Goal: Transaction & Acquisition: Purchase product/service

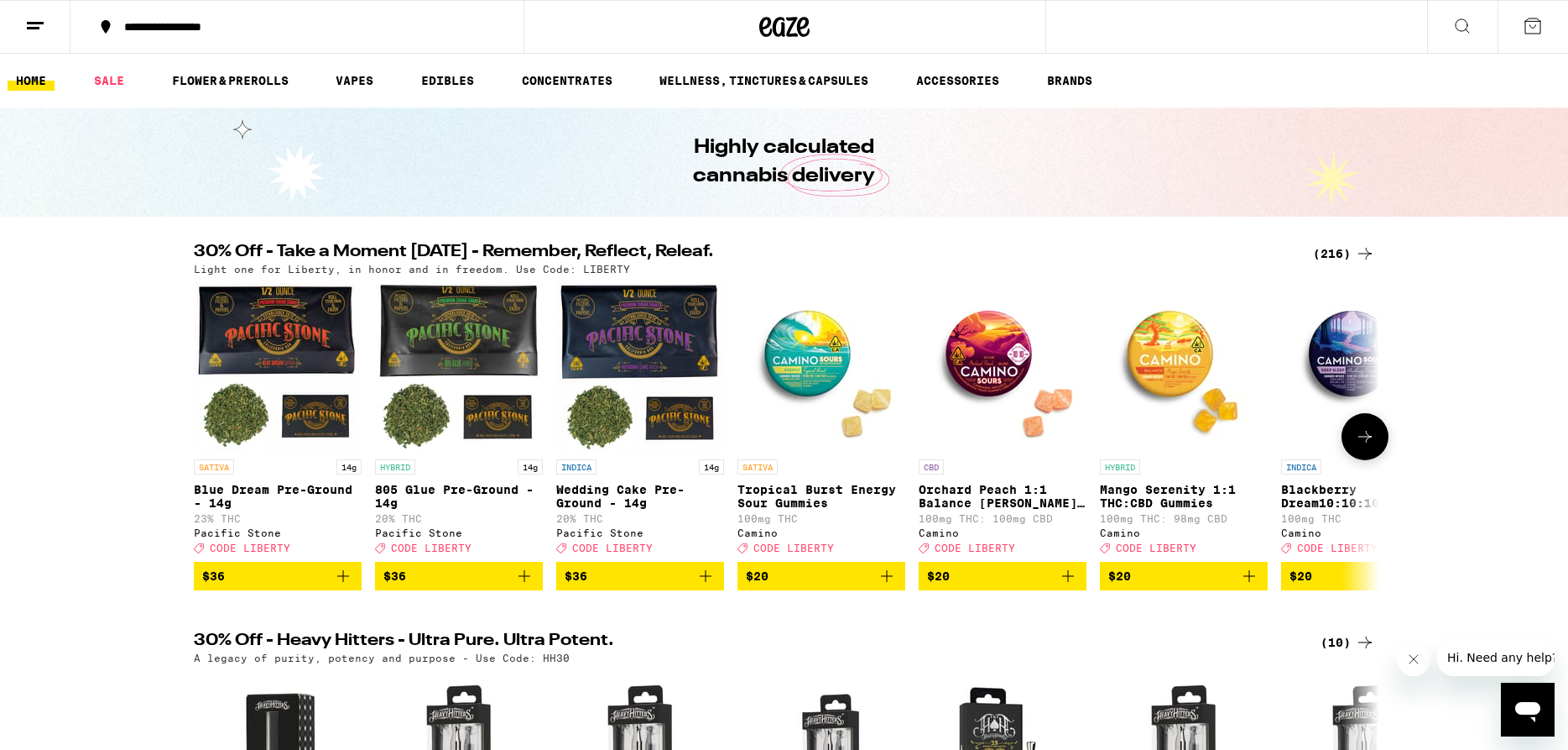
click at [1356, 446] on icon at bounding box center [1365, 437] width 20 height 20
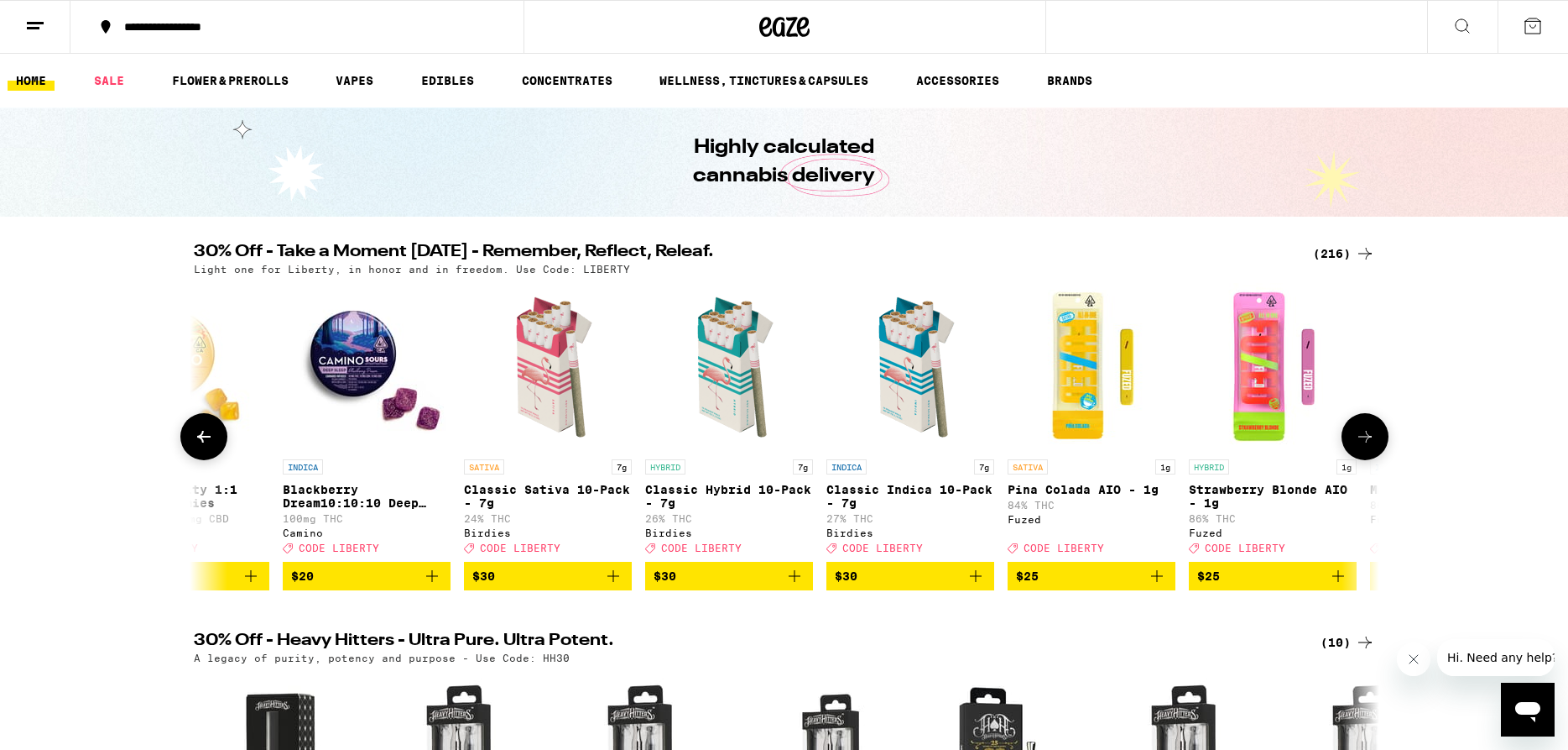
click at [1356, 446] on icon at bounding box center [1365, 437] width 20 height 20
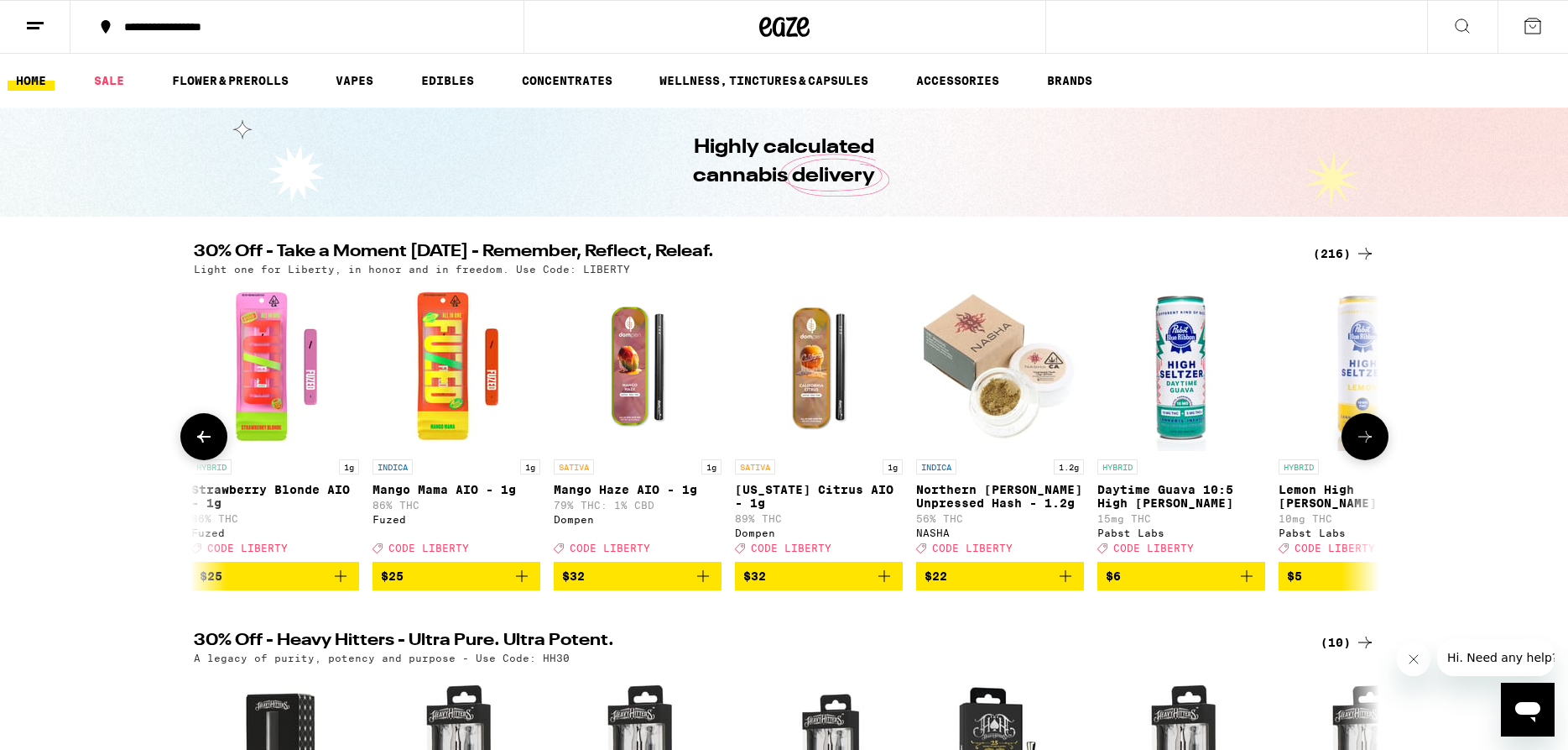
scroll to position [0, 1997]
click at [1356, 446] on icon at bounding box center [1365, 437] width 20 height 20
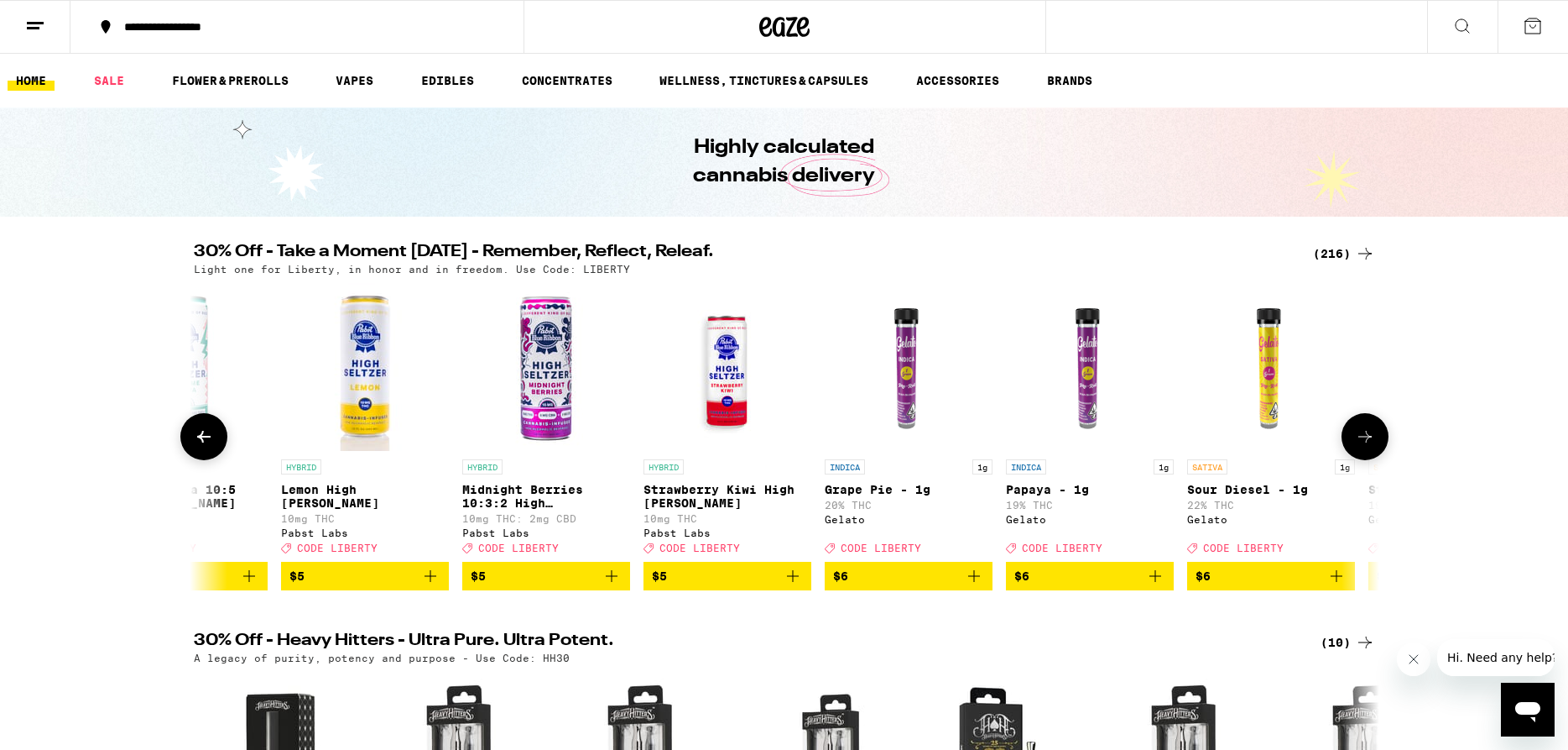
scroll to position [0, 2995]
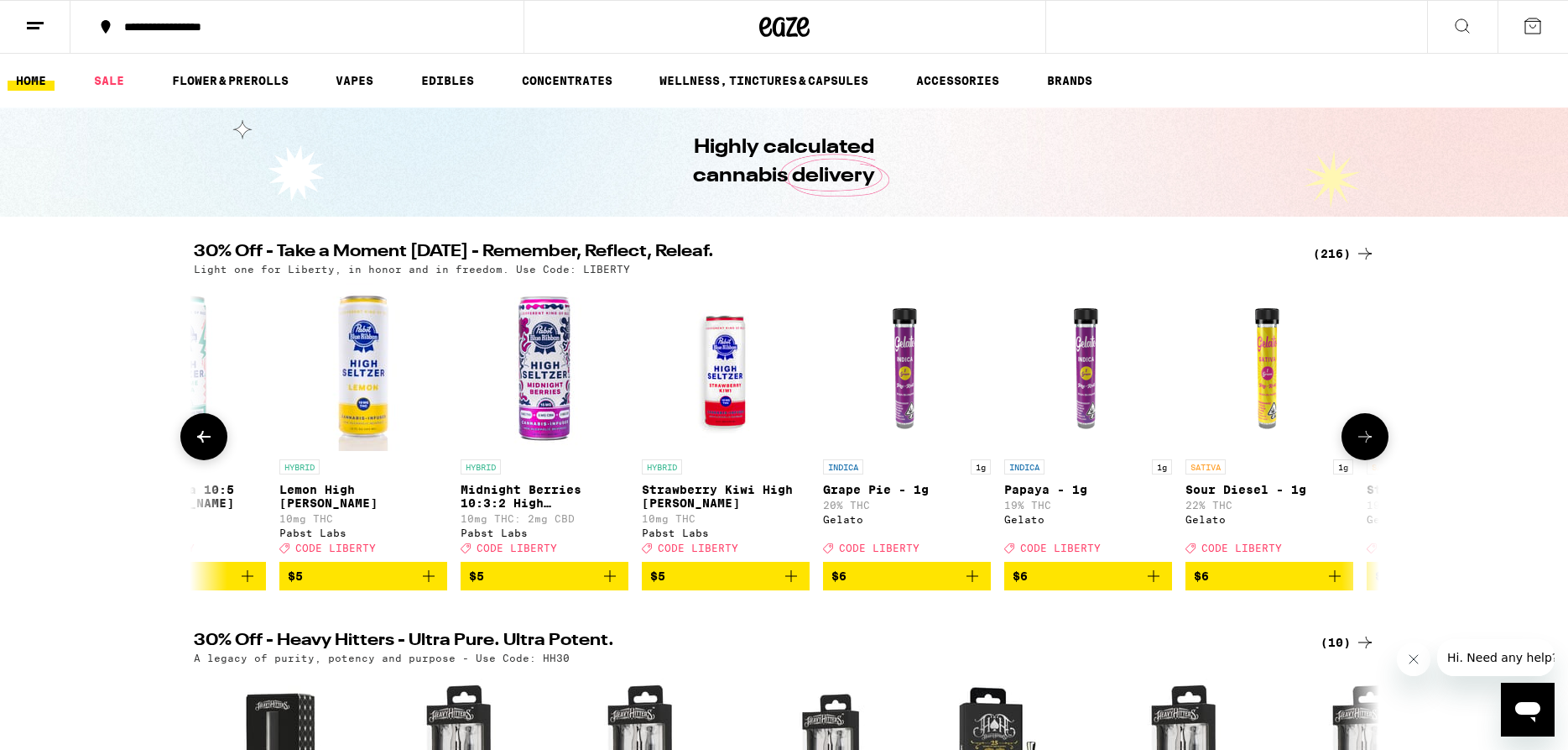
click at [1357, 446] on icon at bounding box center [1365, 437] width 20 height 20
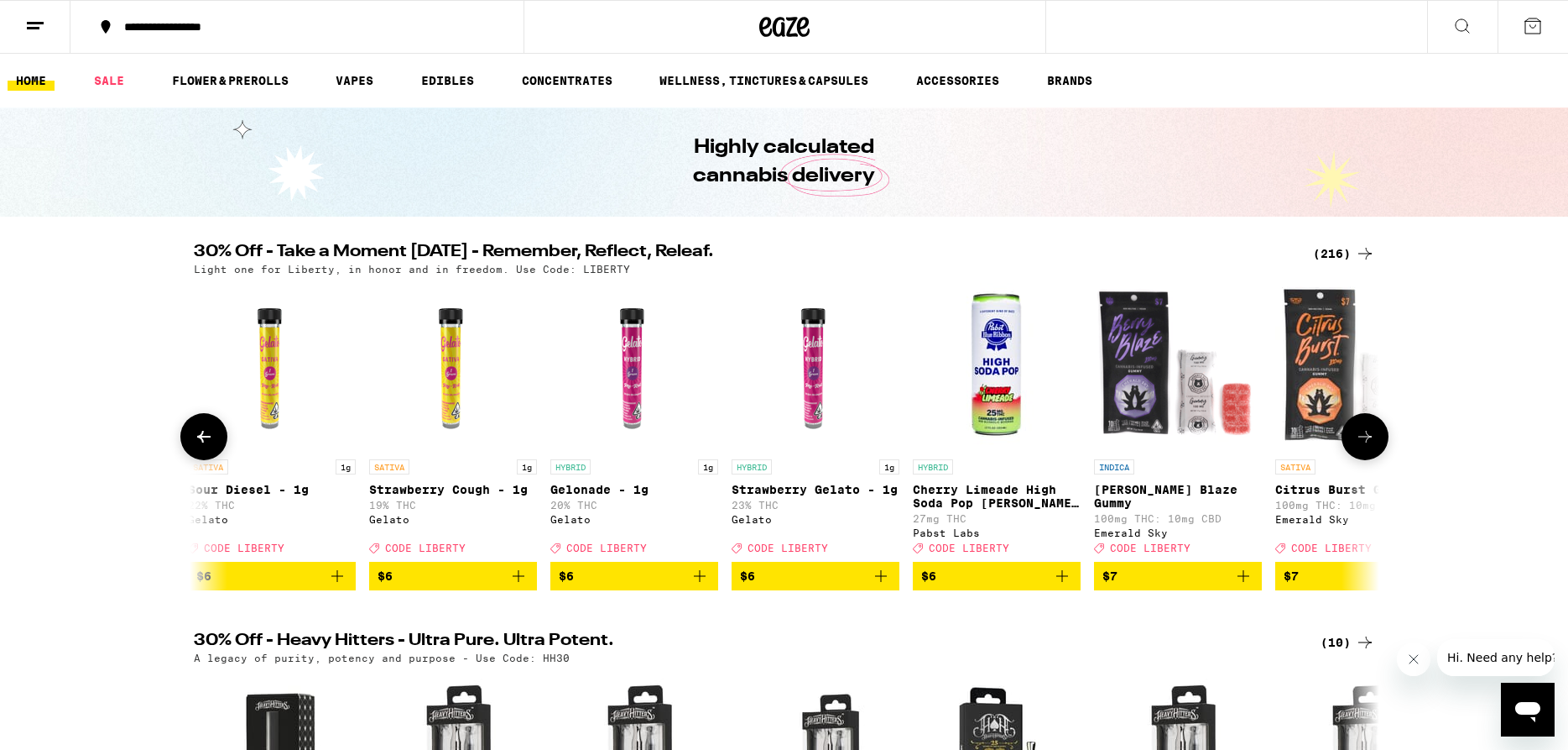
scroll to position [0, 3994]
click at [1357, 446] on icon at bounding box center [1365, 437] width 20 height 20
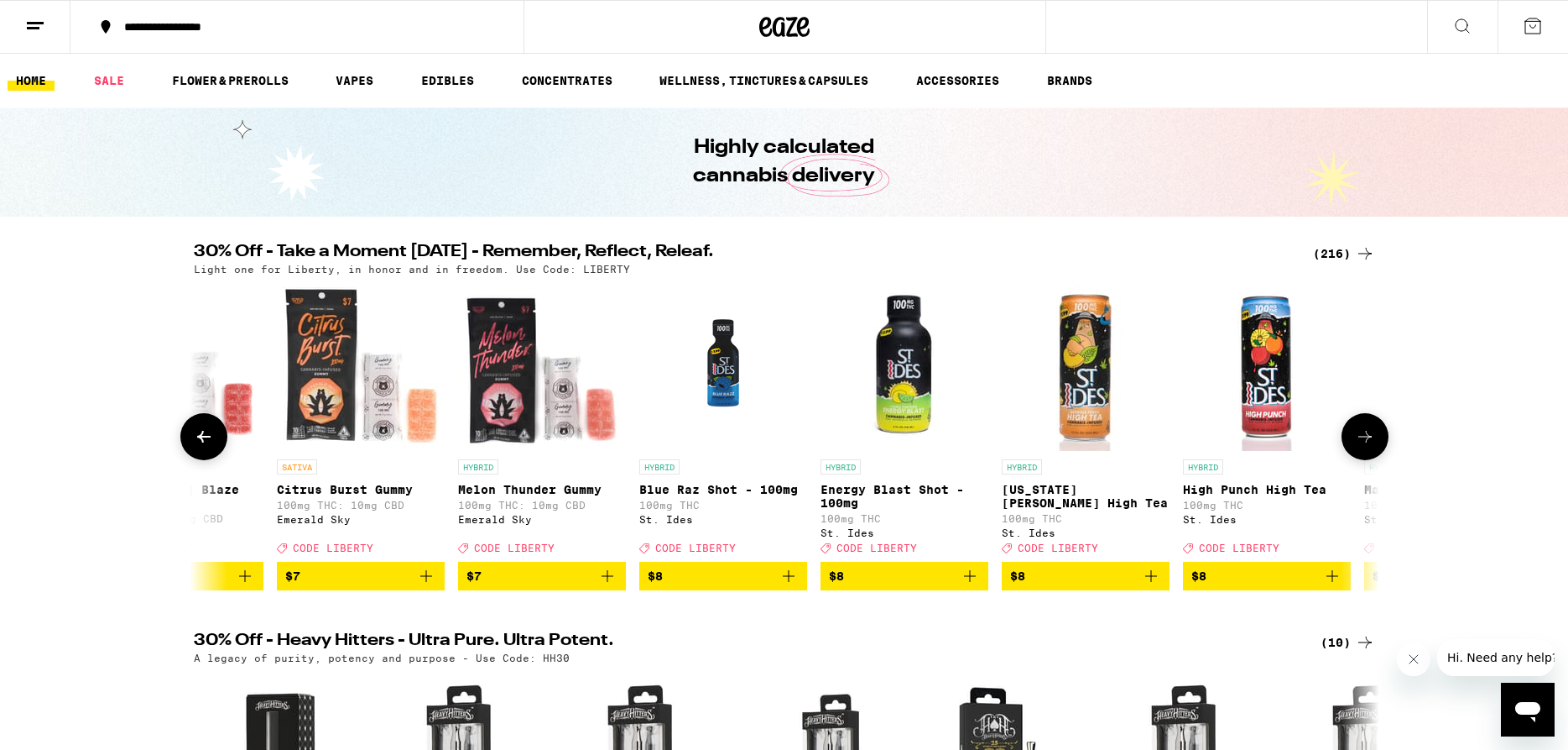
scroll to position [0, 4993]
click at [1360, 446] on icon at bounding box center [1365, 437] width 20 height 20
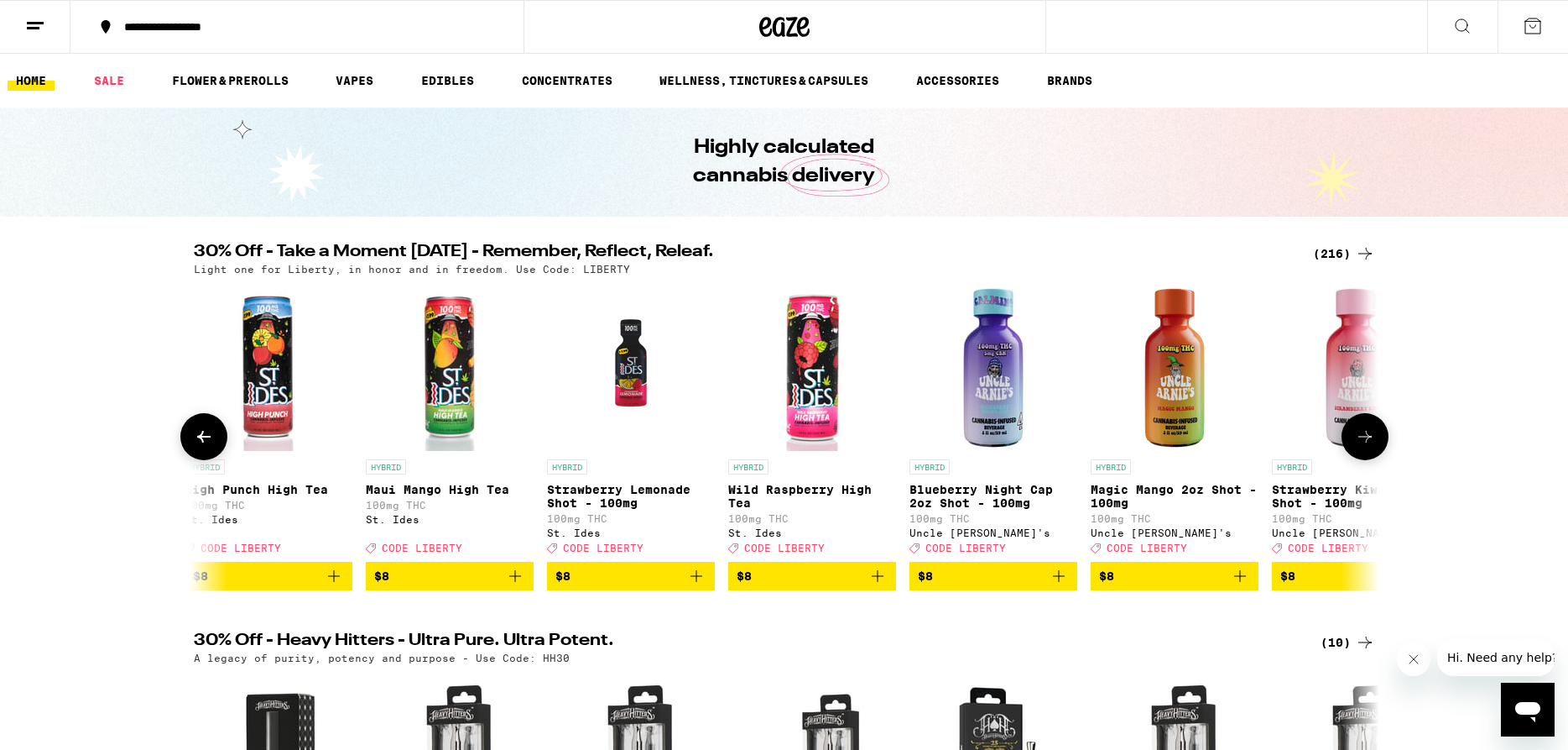
scroll to position [0, 5992]
click at [1368, 446] on icon at bounding box center [1365, 437] width 20 height 20
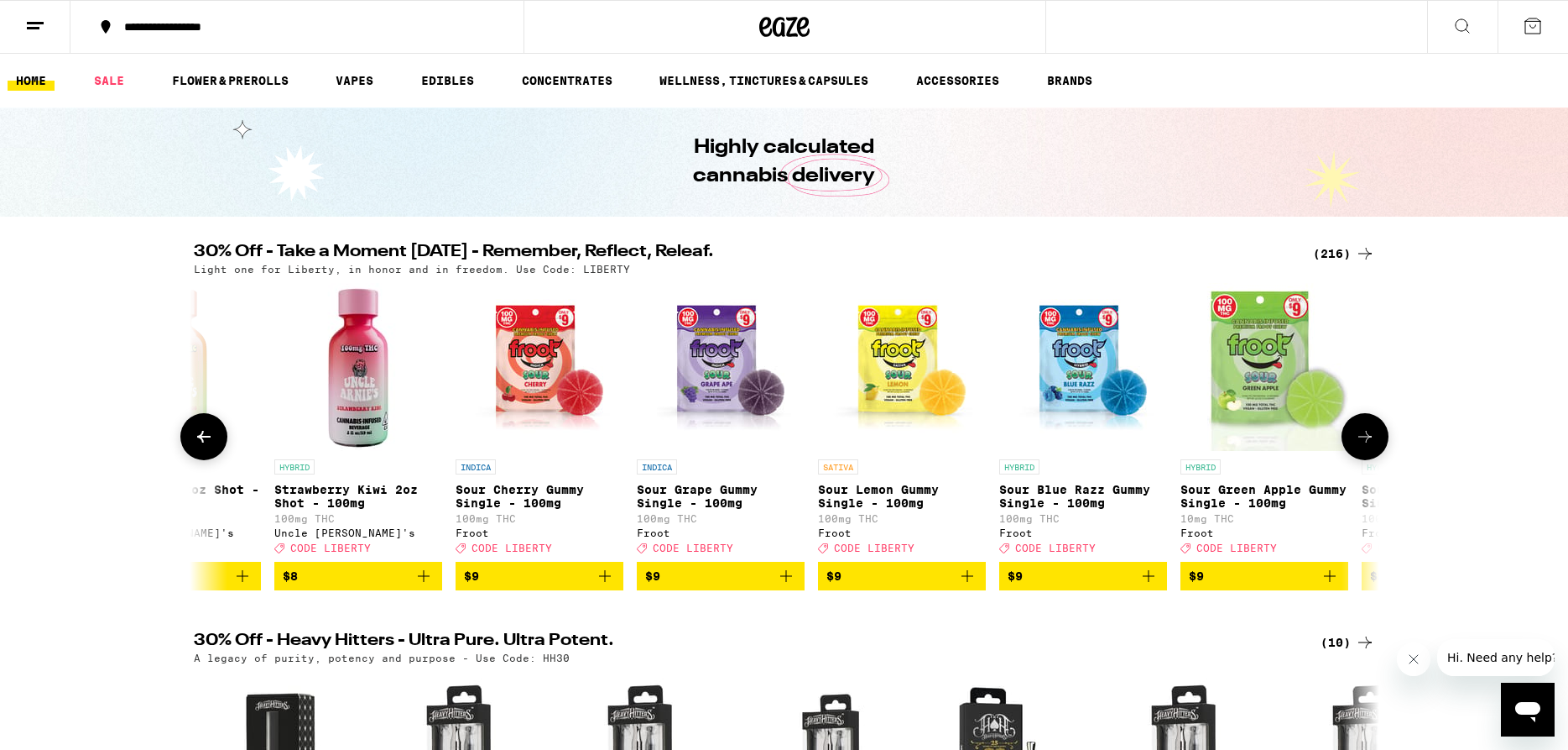
scroll to position [0, 6990]
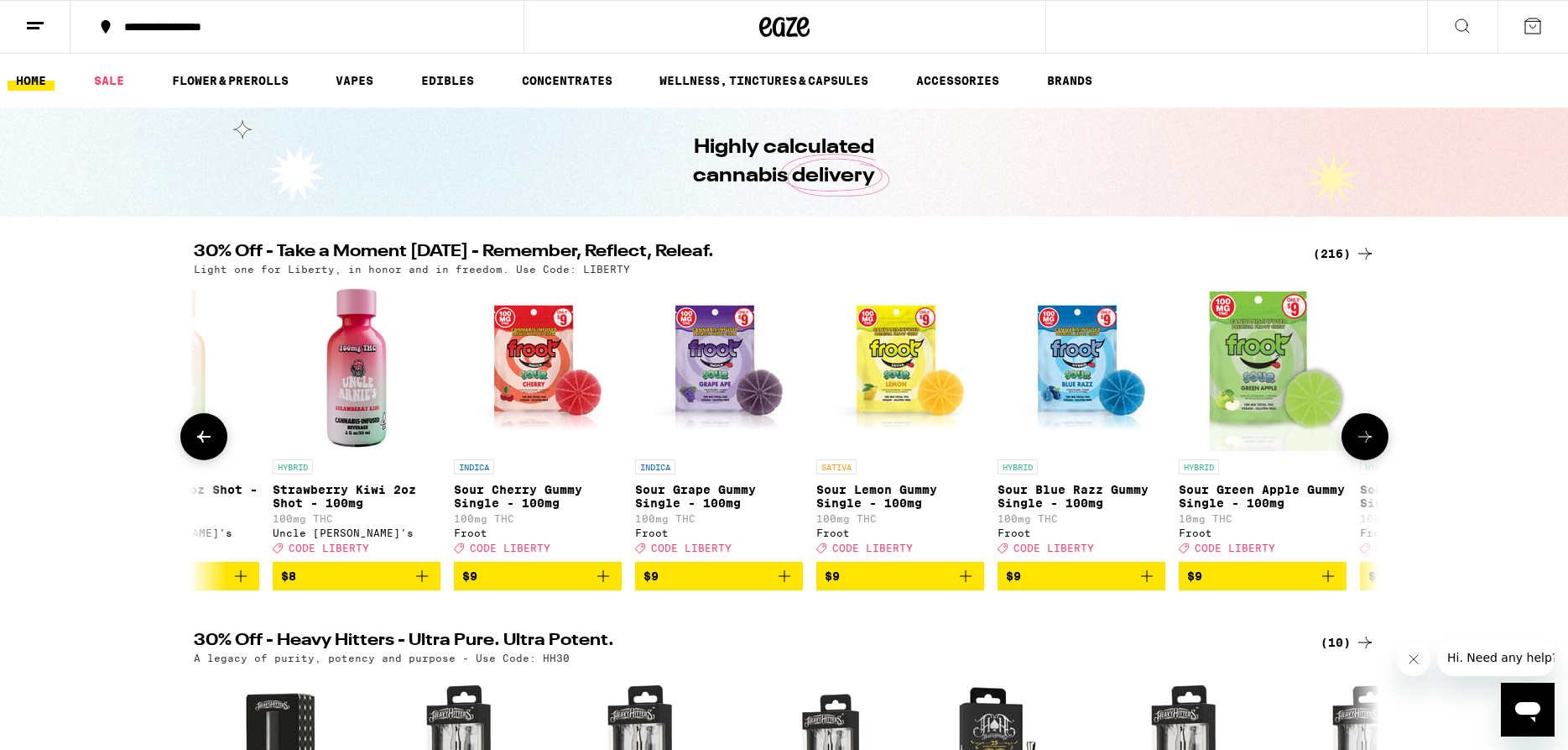
click at [1374, 446] on icon at bounding box center [1365, 437] width 20 height 20
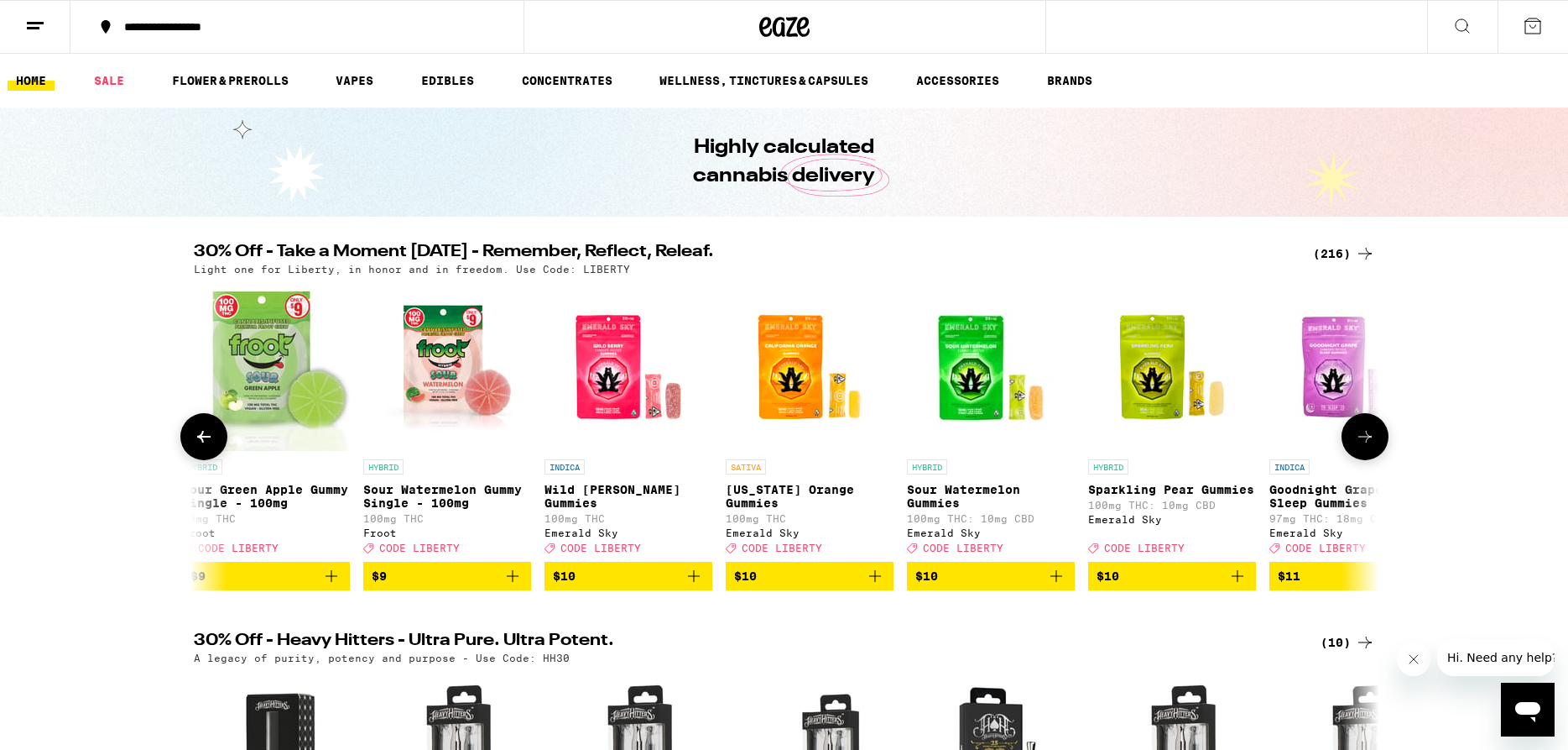
scroll to position [0, 7989]
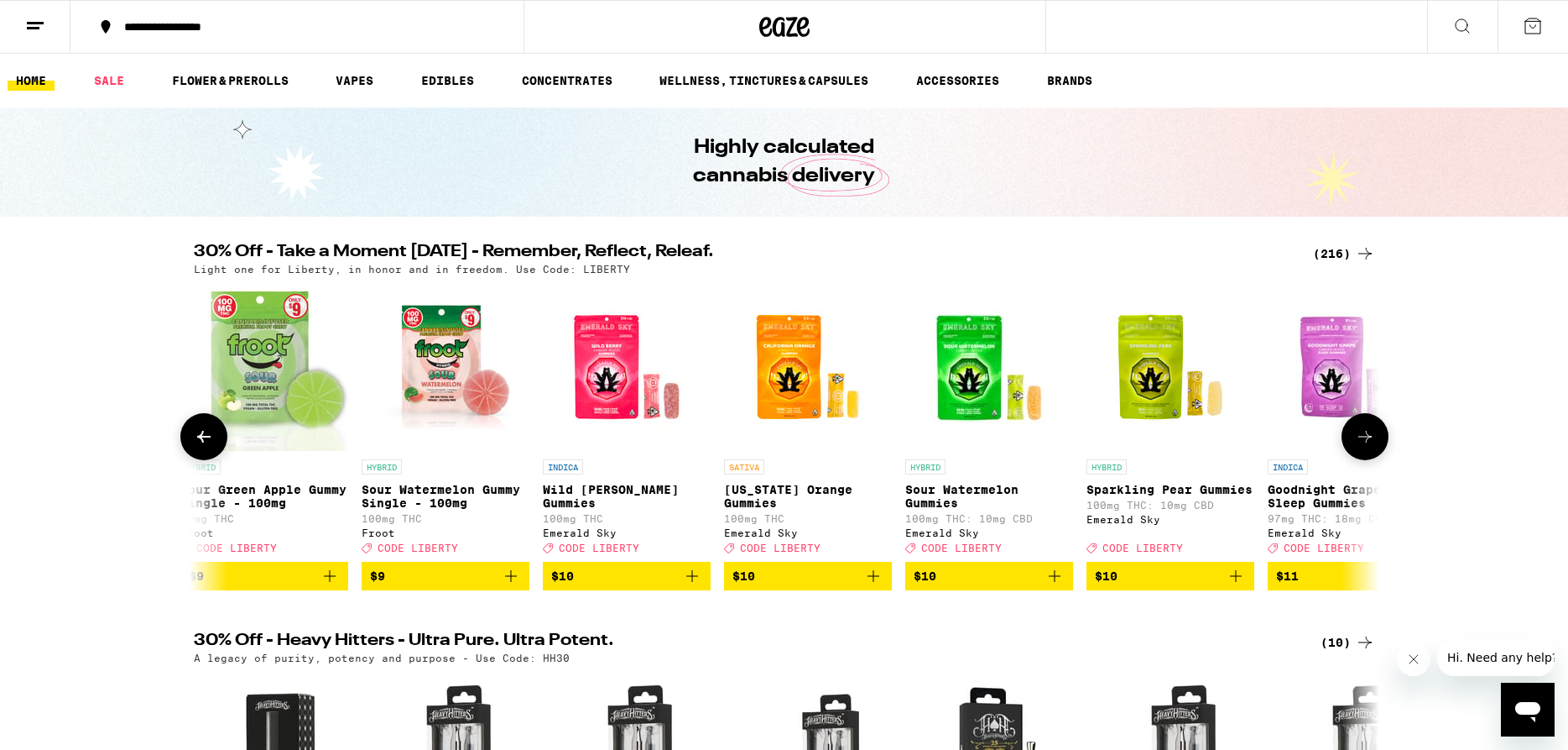
click at [1376, 448] on button at bounding box center [1365, 436] width 47 height 47
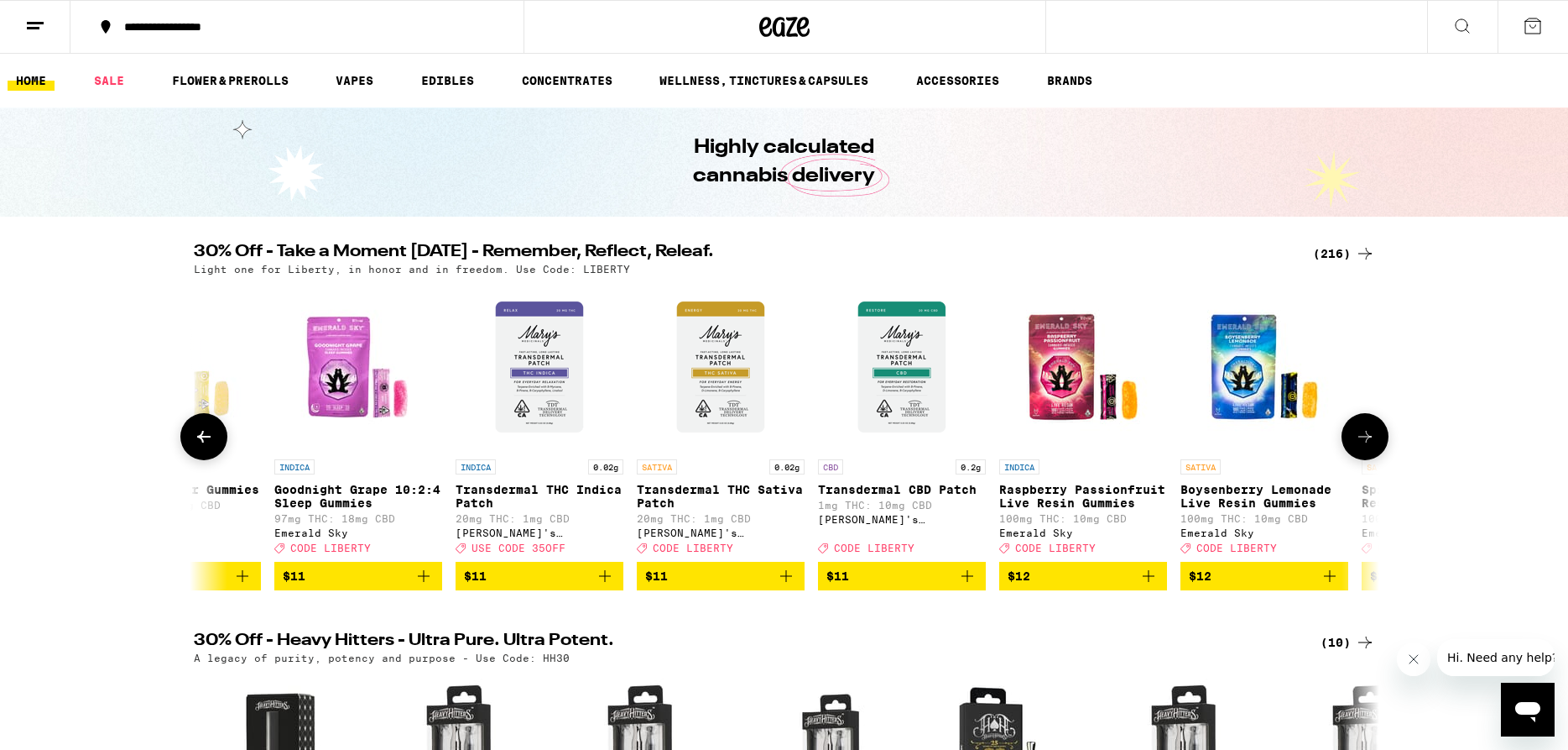
scroll to position [0, 8987]
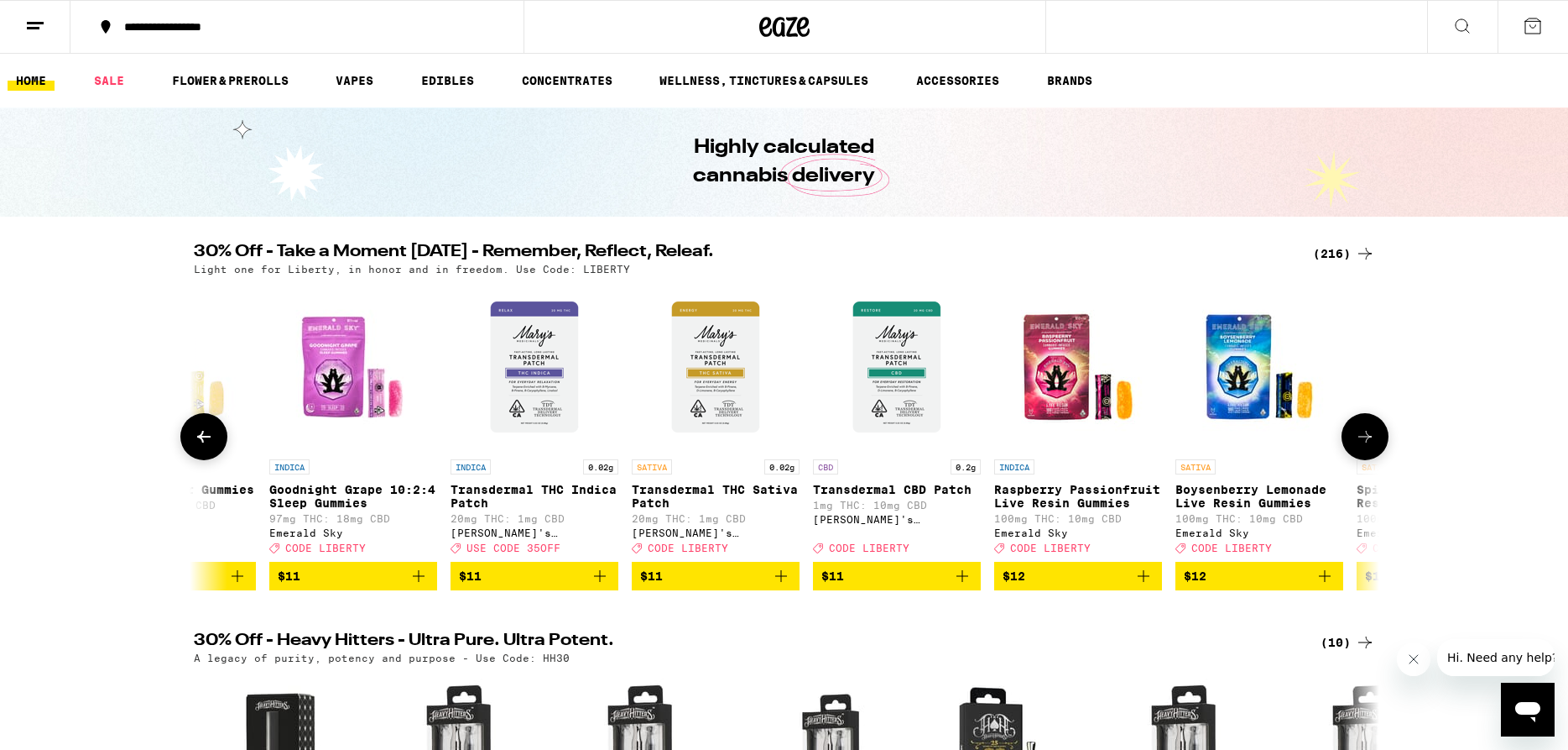
click at [1367, 446] on icon at bounding box center [1365, 437] width 20 height 20
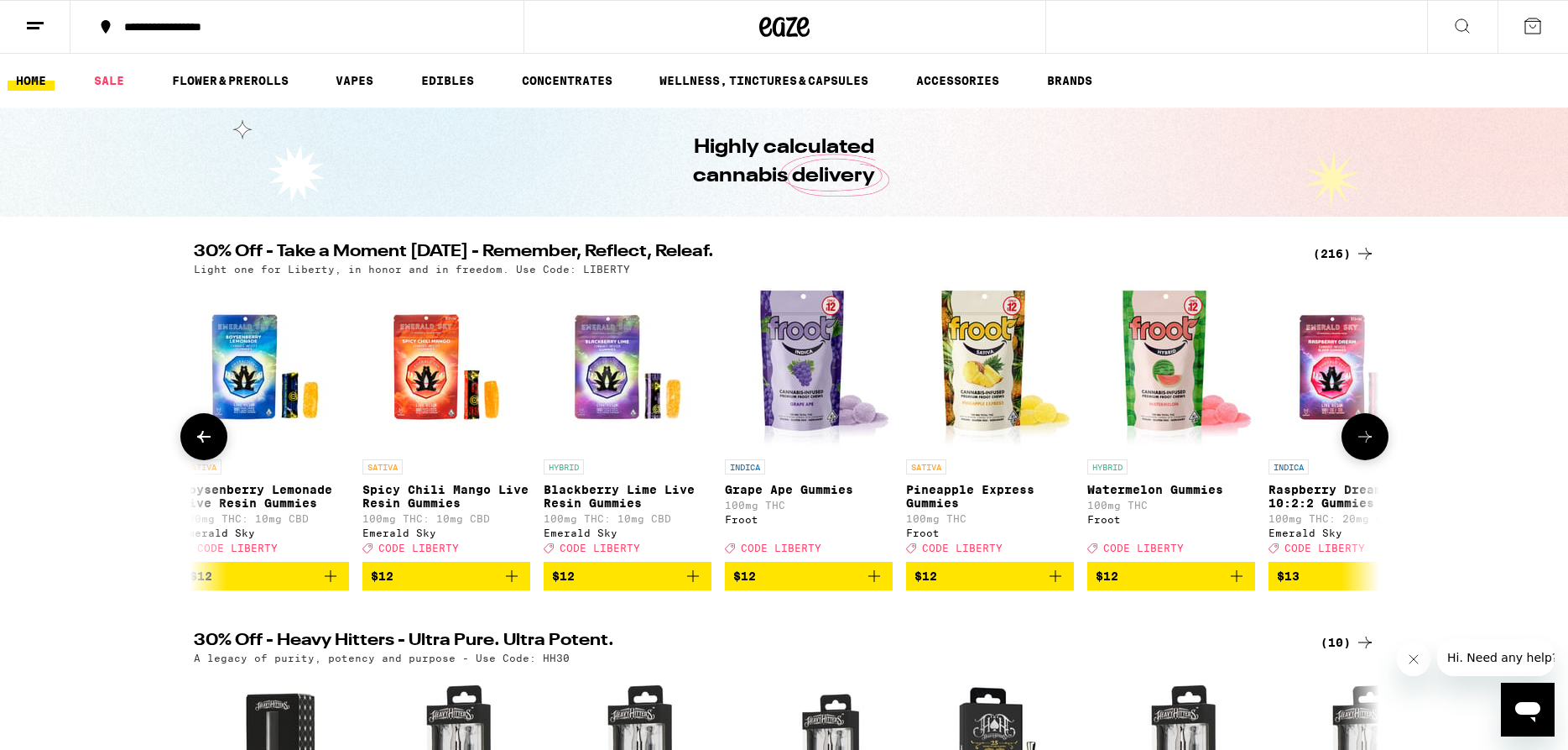
scroll to position [0, 9986]
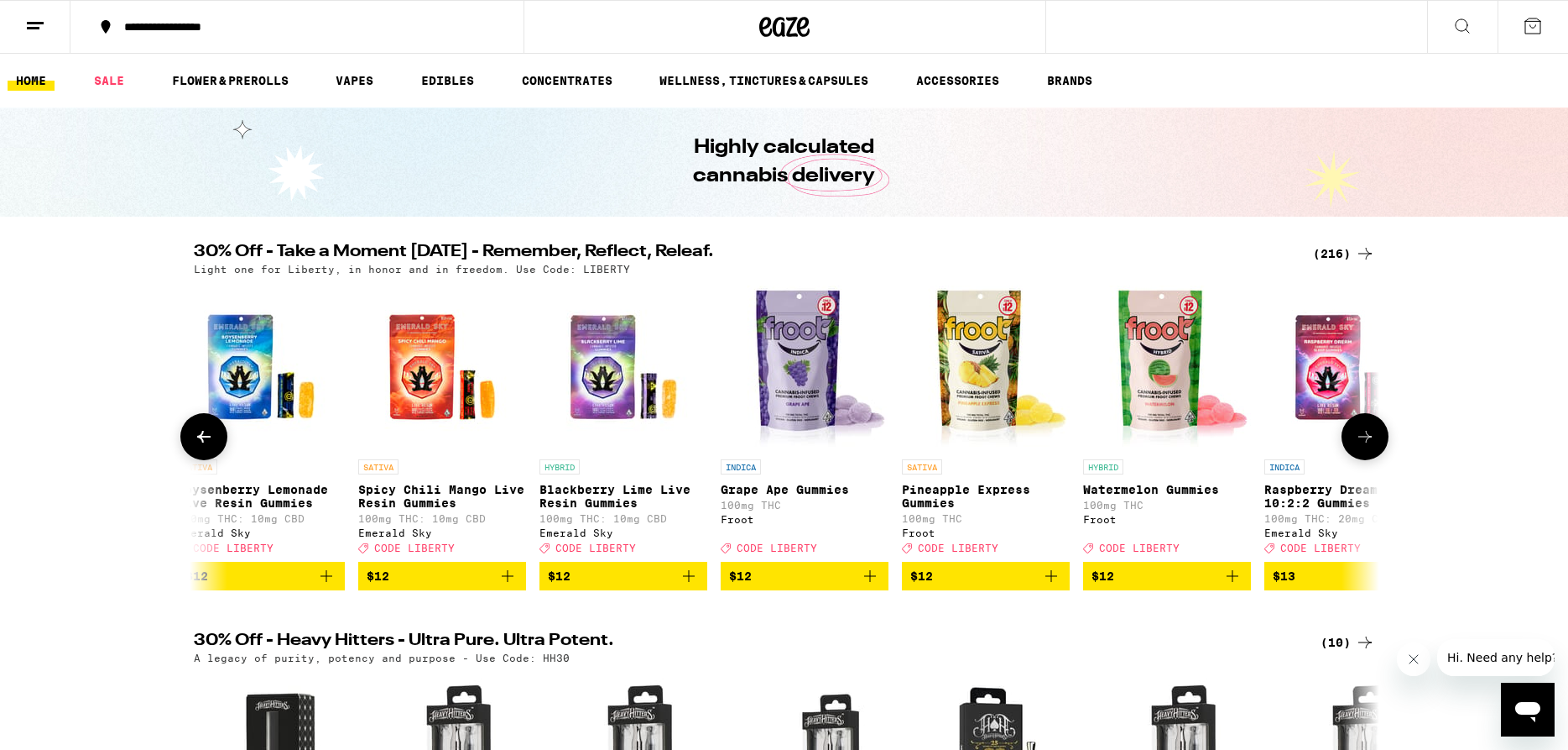
click at [1367, 446] on icon at bounding box center [1365, 437] width 20 height 20
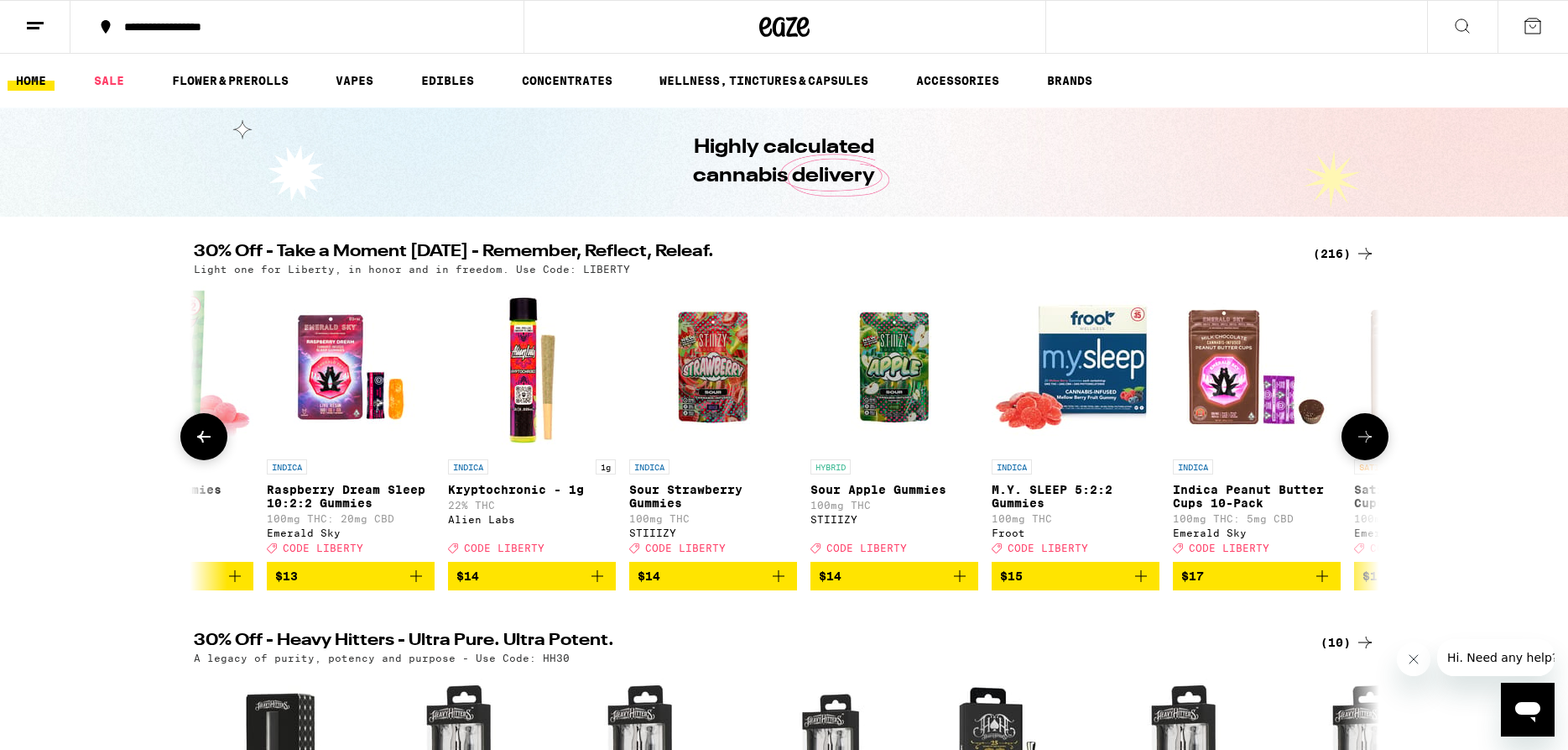
scroll to position [0, 10984]
click at [1367, 446] on icon at bounding box center [1365, 437] width 20 height 20
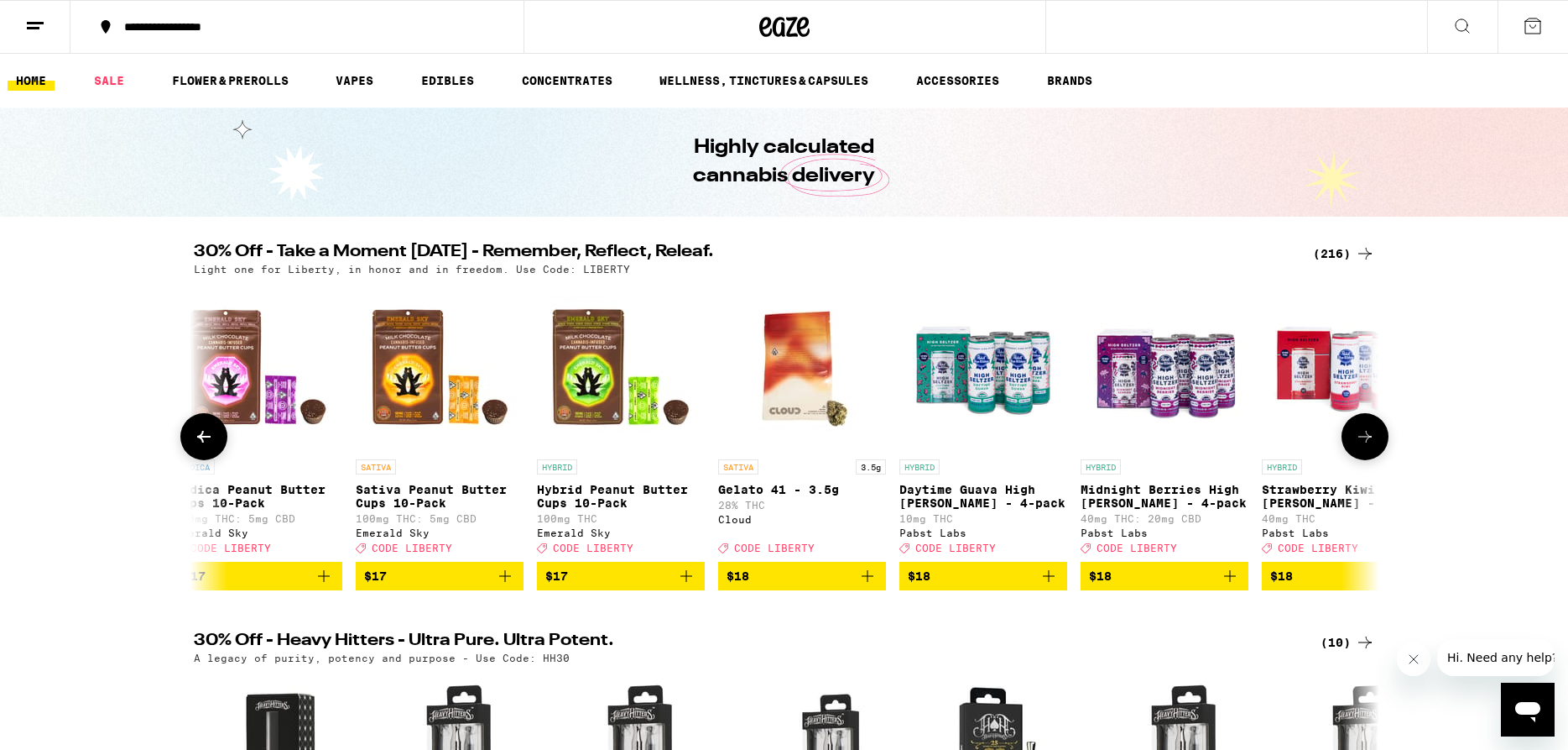
scroll to position [0, 11983]
click at [1367, 446] on icon at bounding box center [1365, 437] width 20 height 20
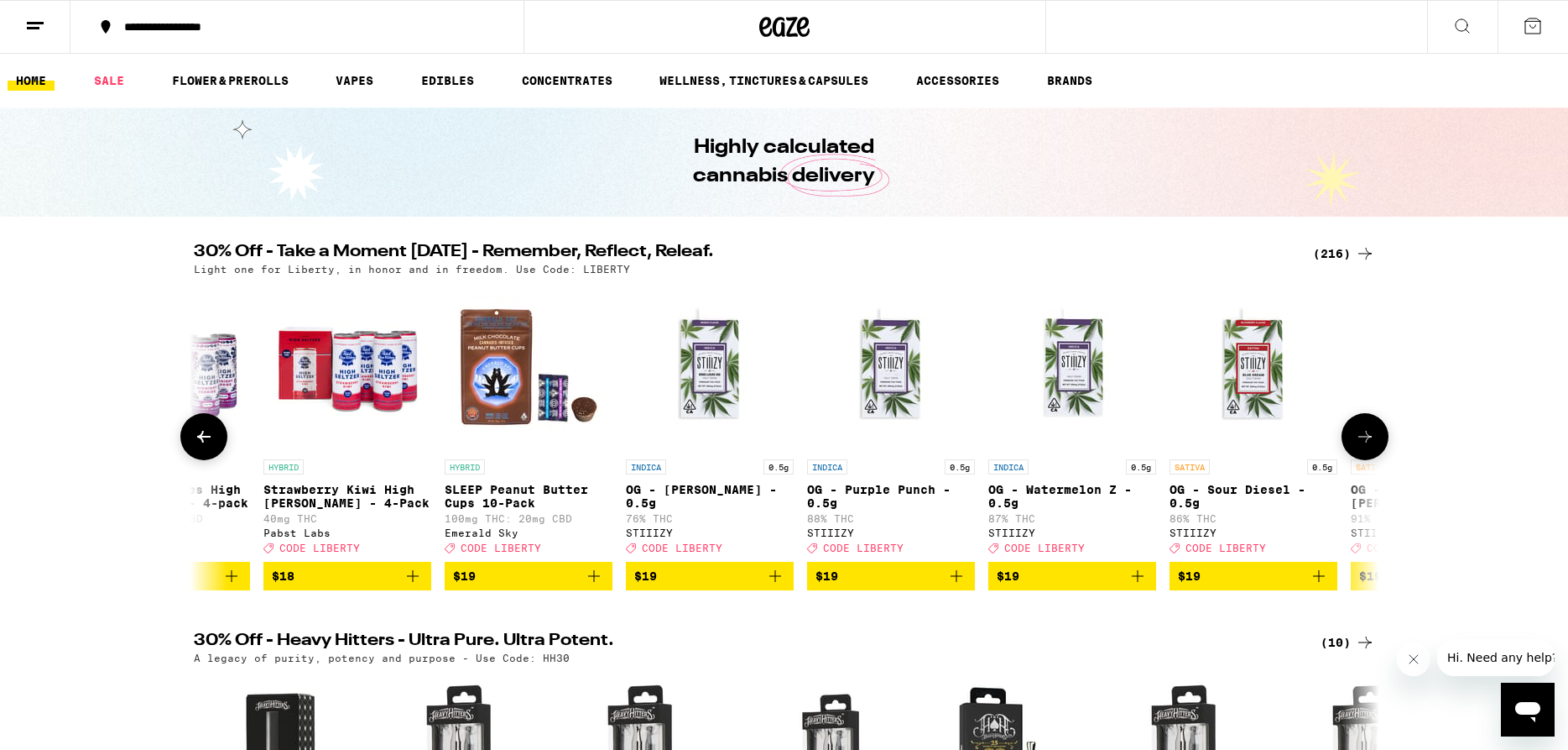
scroll to position [0, 12982]
click at [1368, 446] on icon at bounding box center [1365, 437] width 20 height 20
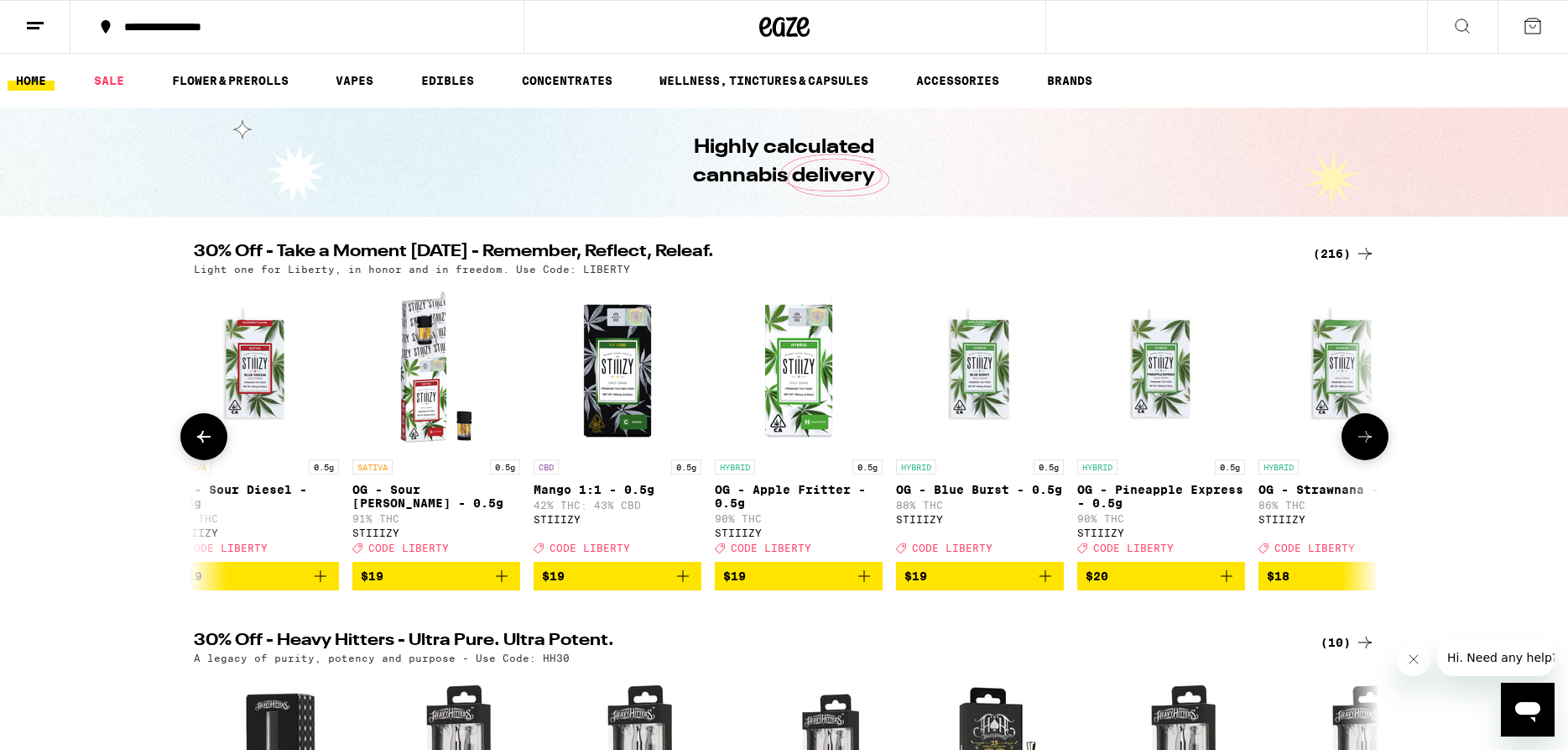
scroll to position [0, 13981]
click at [1368, 446] on icon at bounding box center [1365, 437] width 20 height 20
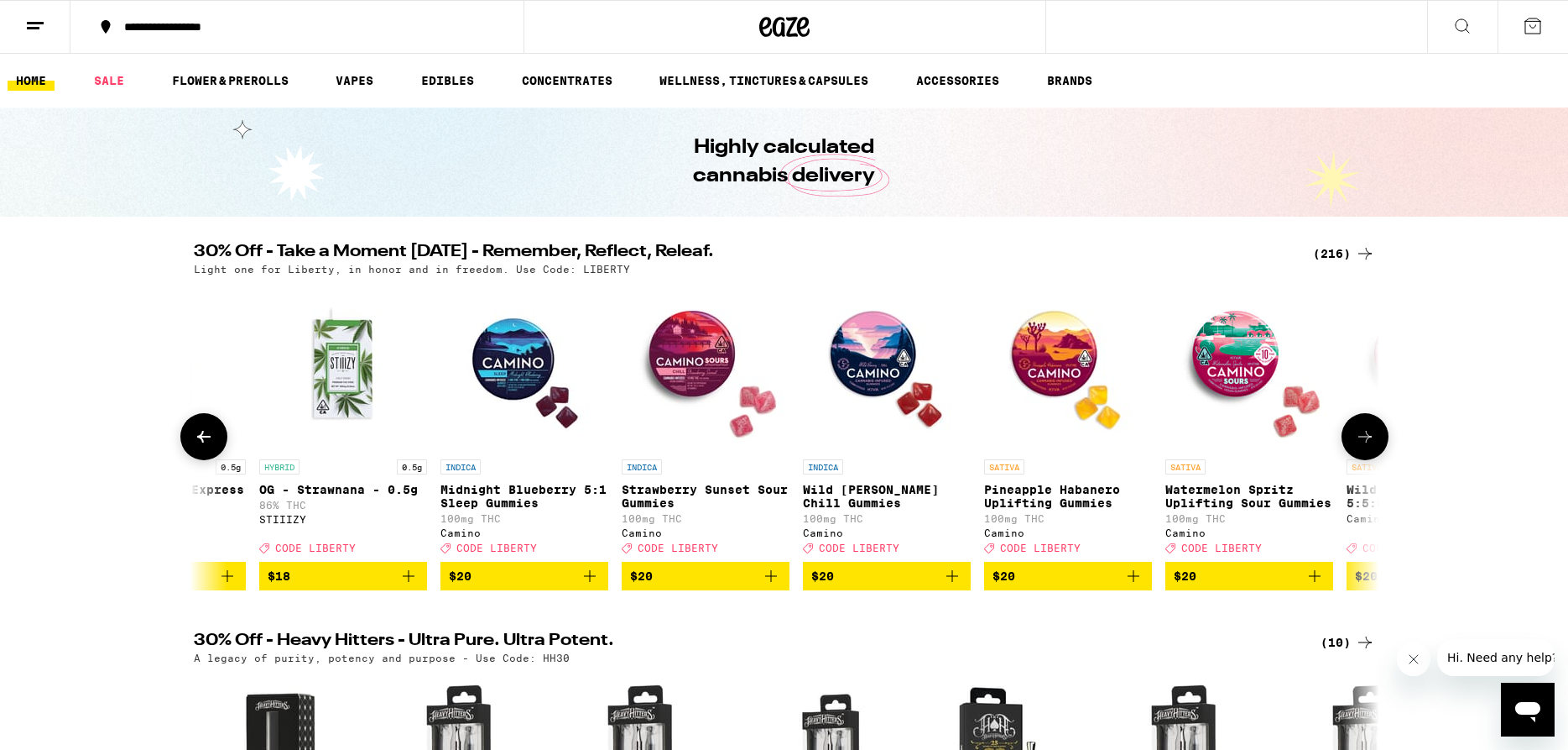
click at [1368, 446] on icon at bounding box center [1365, 437] width 20 height 20
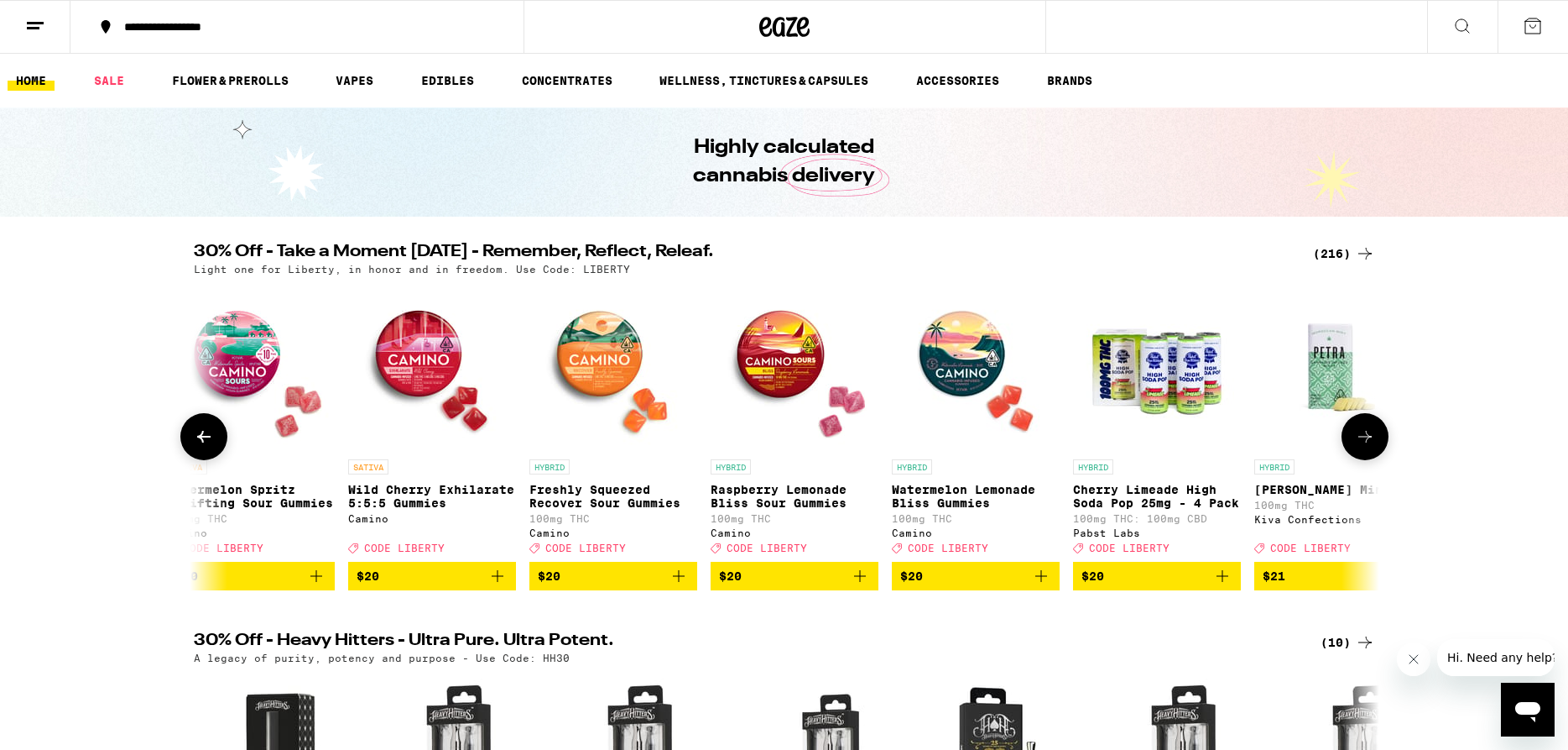
click at [1368, 446] on icon at bounding box center [1365, 437] width 20 height 20
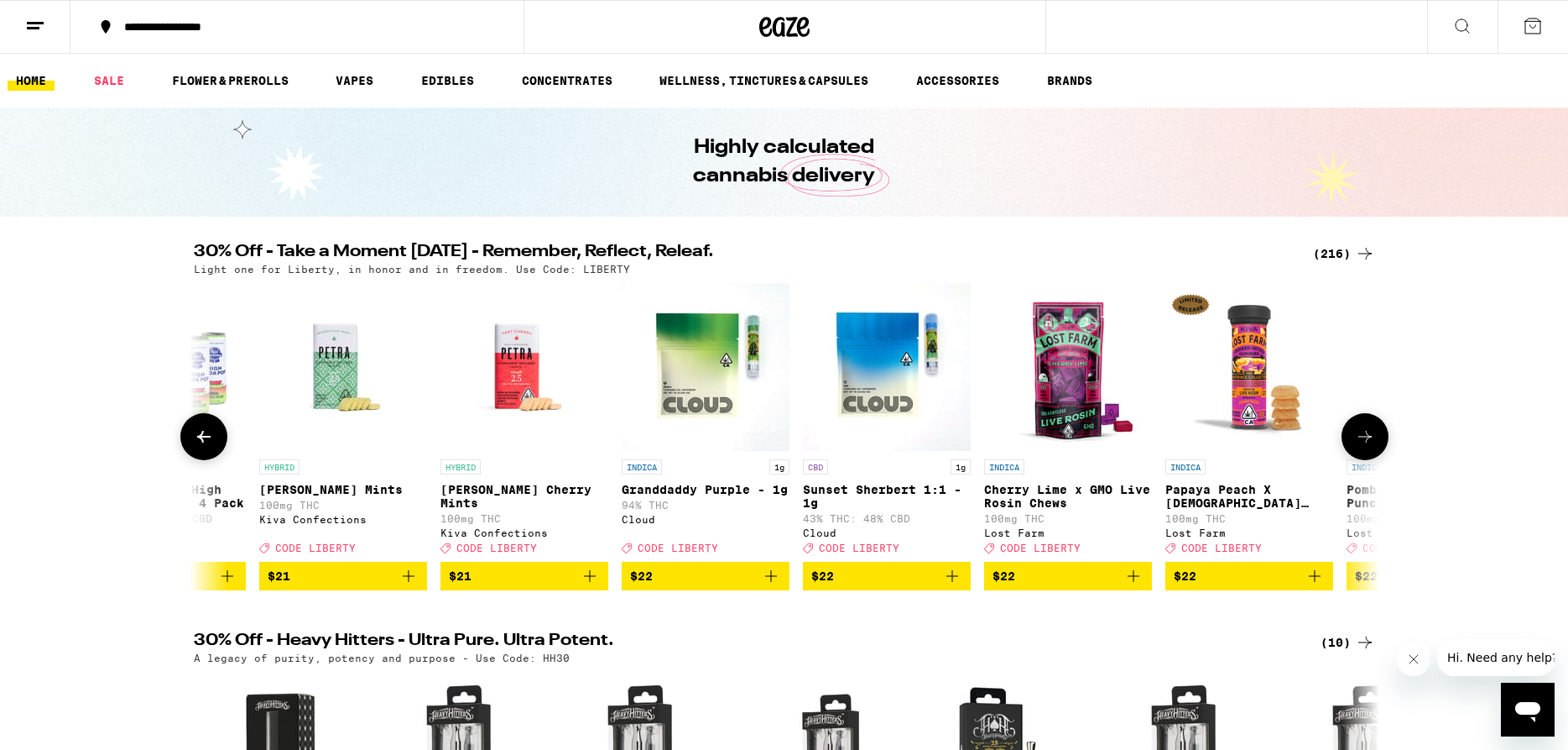
scroll to position [0, 16976]
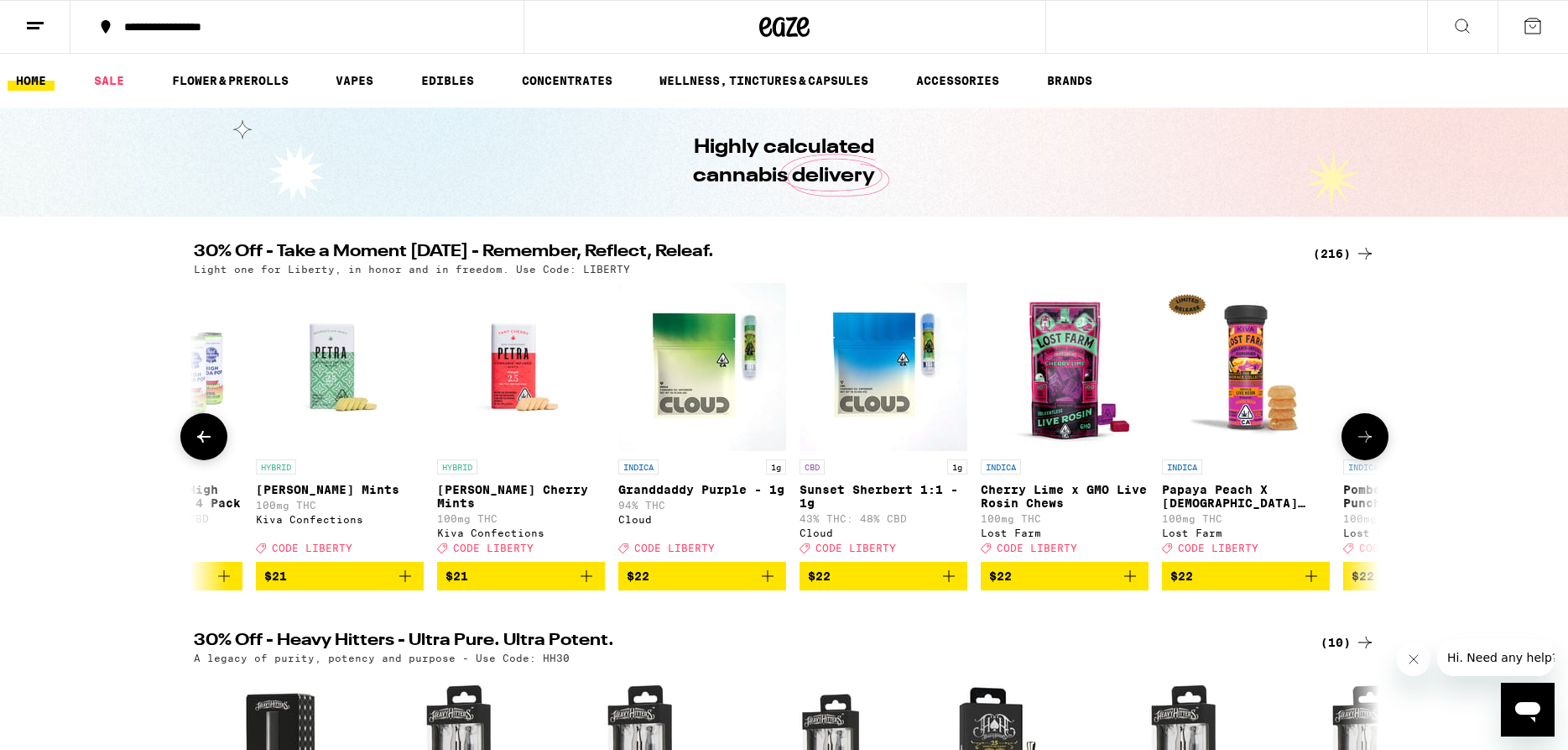
click at [1368, 446] on icon at bounding box center [1365, 437] width 20 height 20
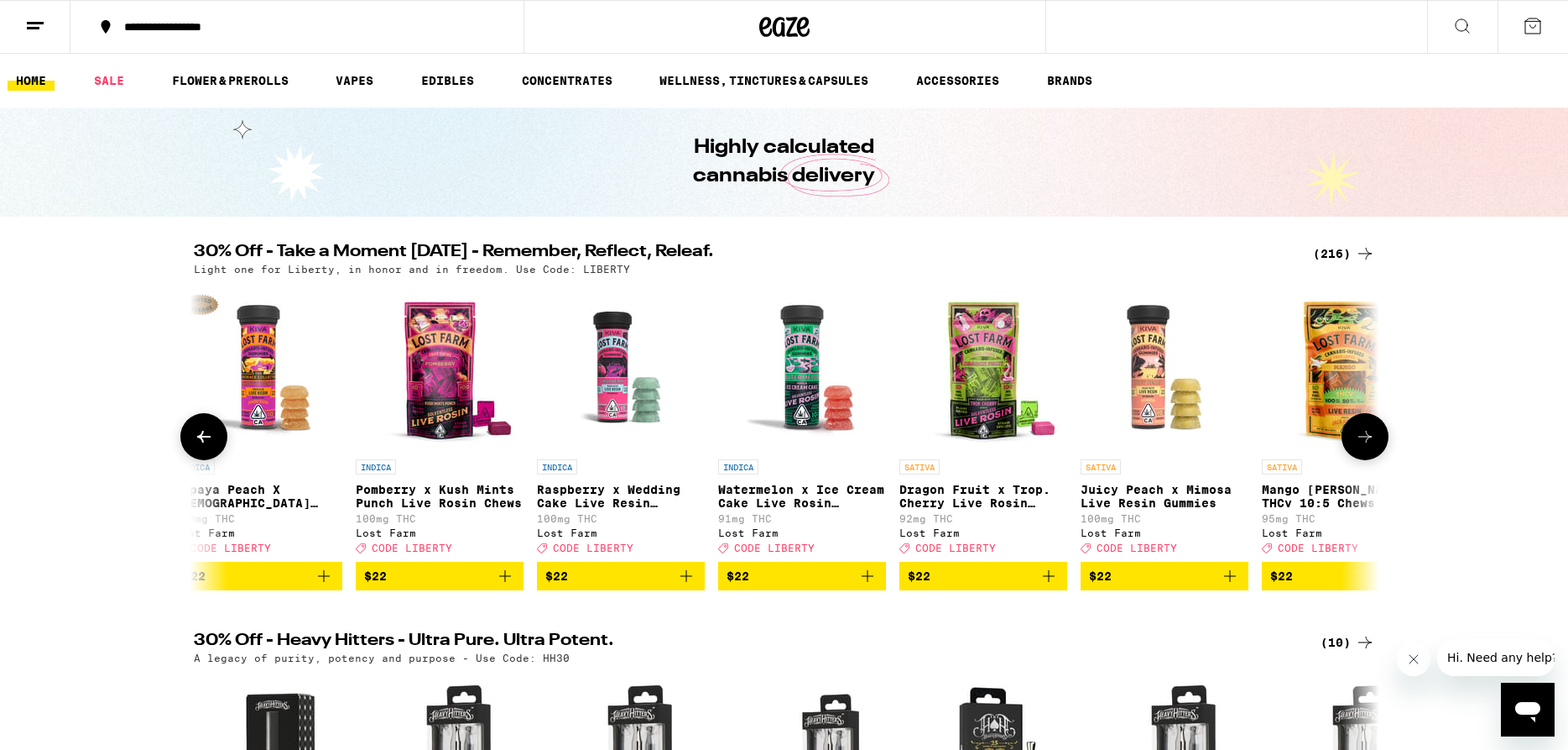
scroll to position [0, 17975]
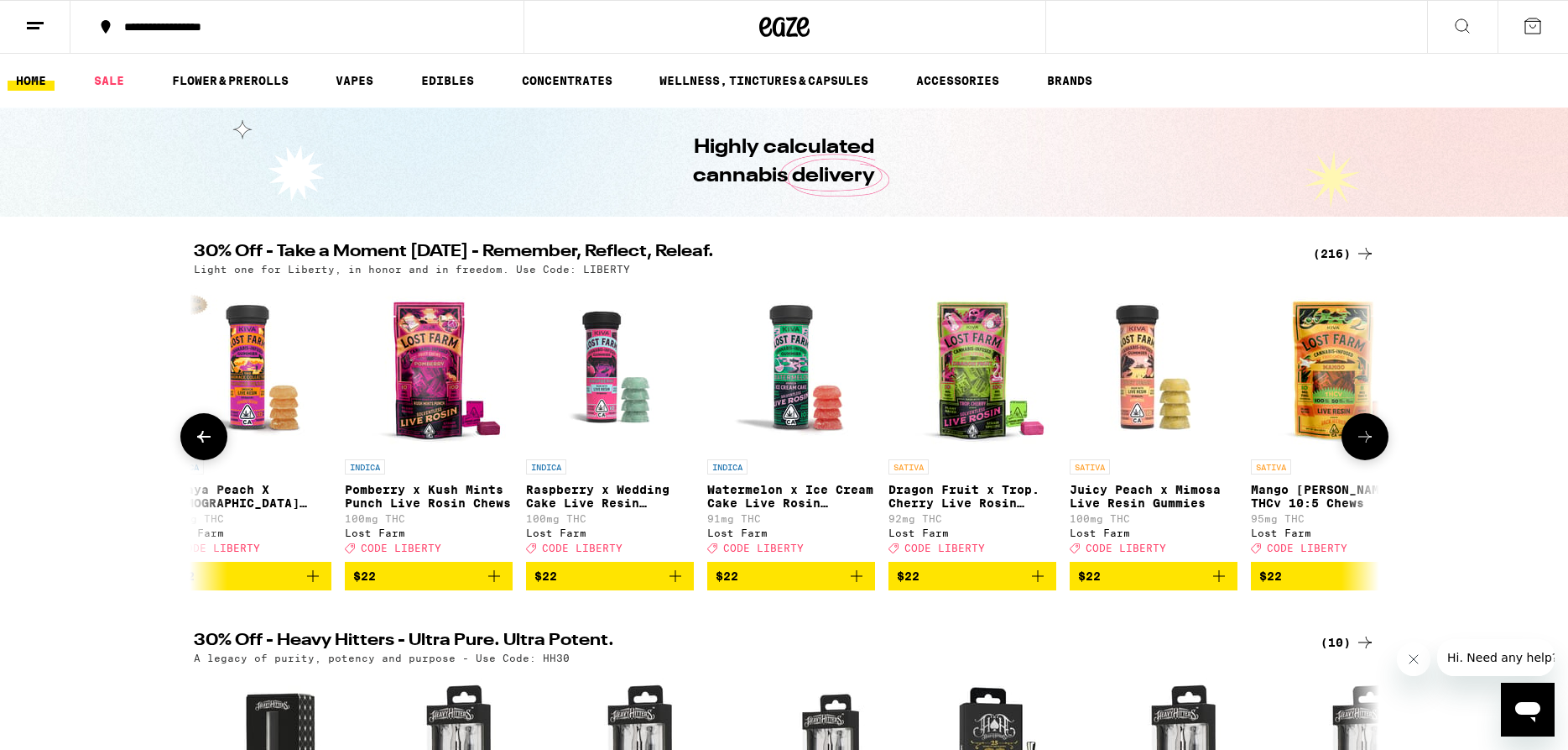
click at [1368, 446] on icon at bounding box center [1365, 437] width 20 height 20
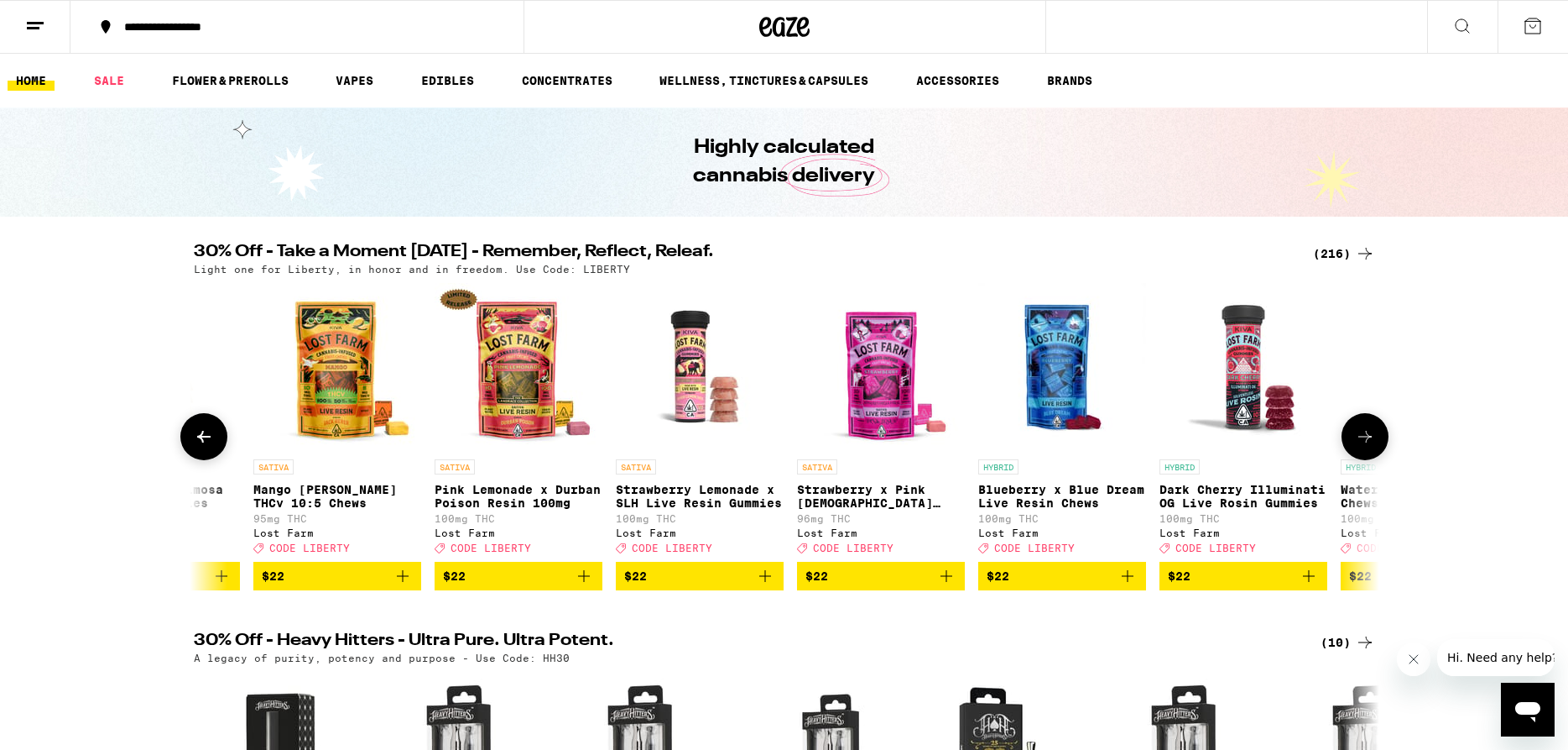
scroll to position [0, 18973]
click at [1368, 446] on icon at bounding box center [1365, 437] width 20 height 20
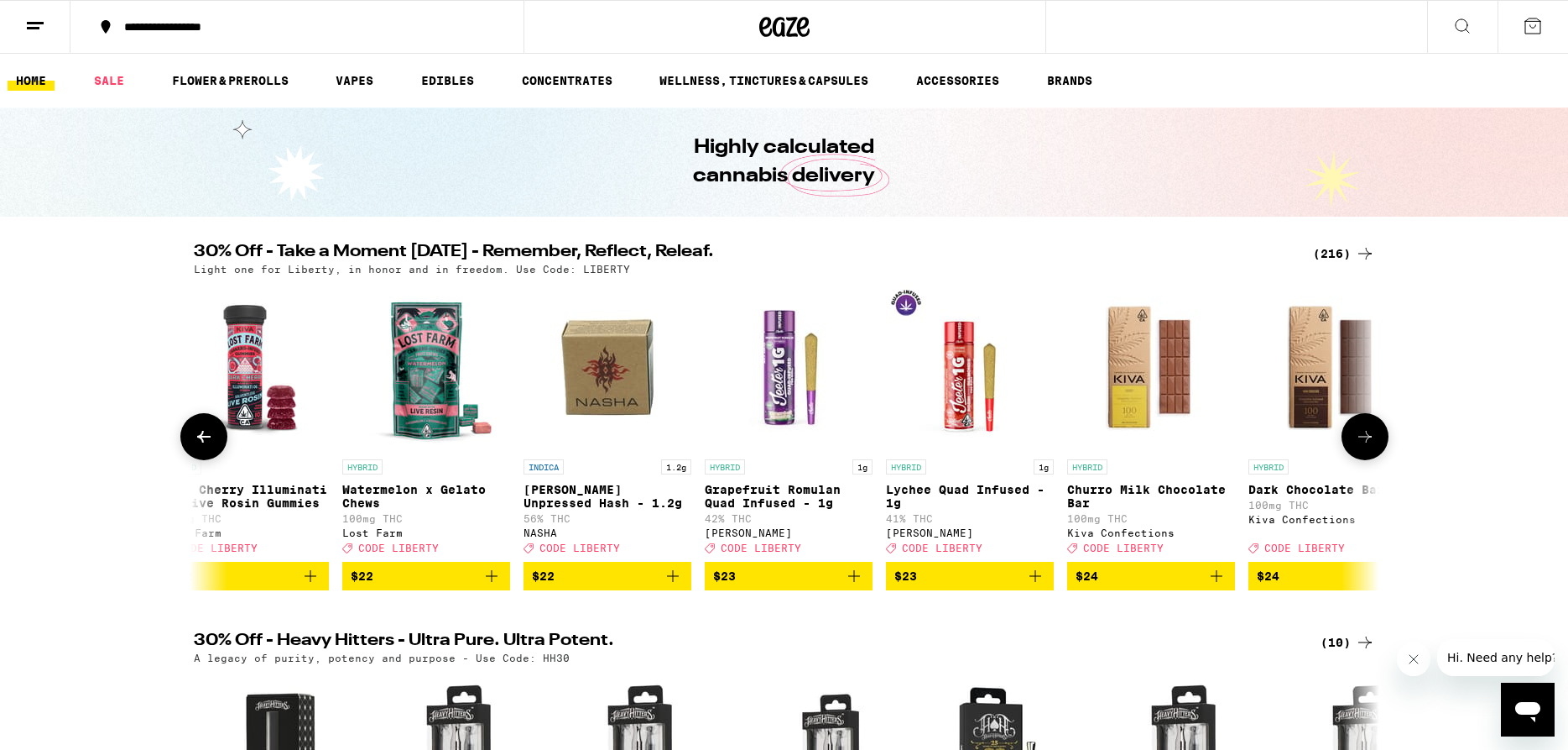
scroll to position [0, 19972]
click at [1369, 446] on icon at bounding box center [1365, 437] width 20 height 20
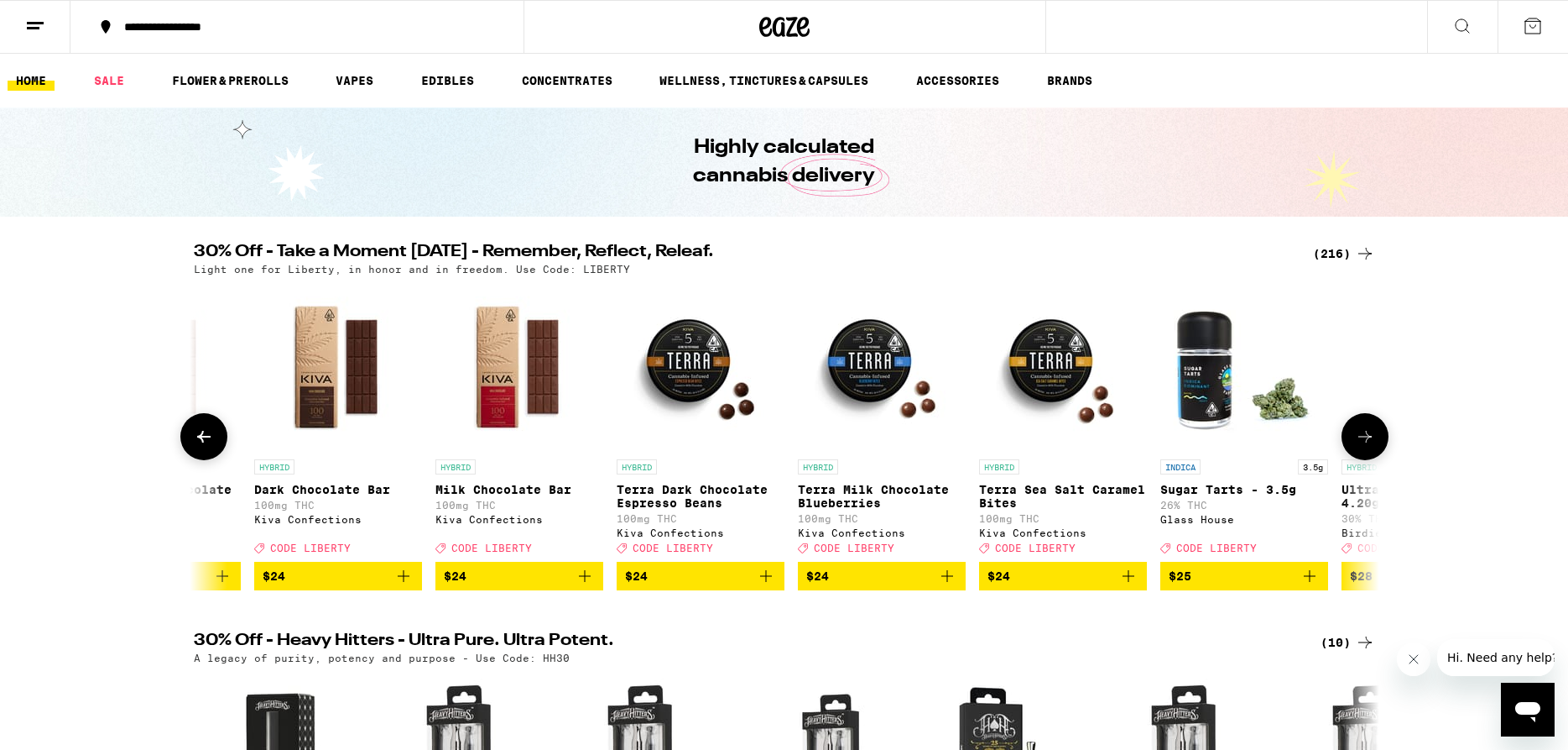
scroll to position [0, 20970]
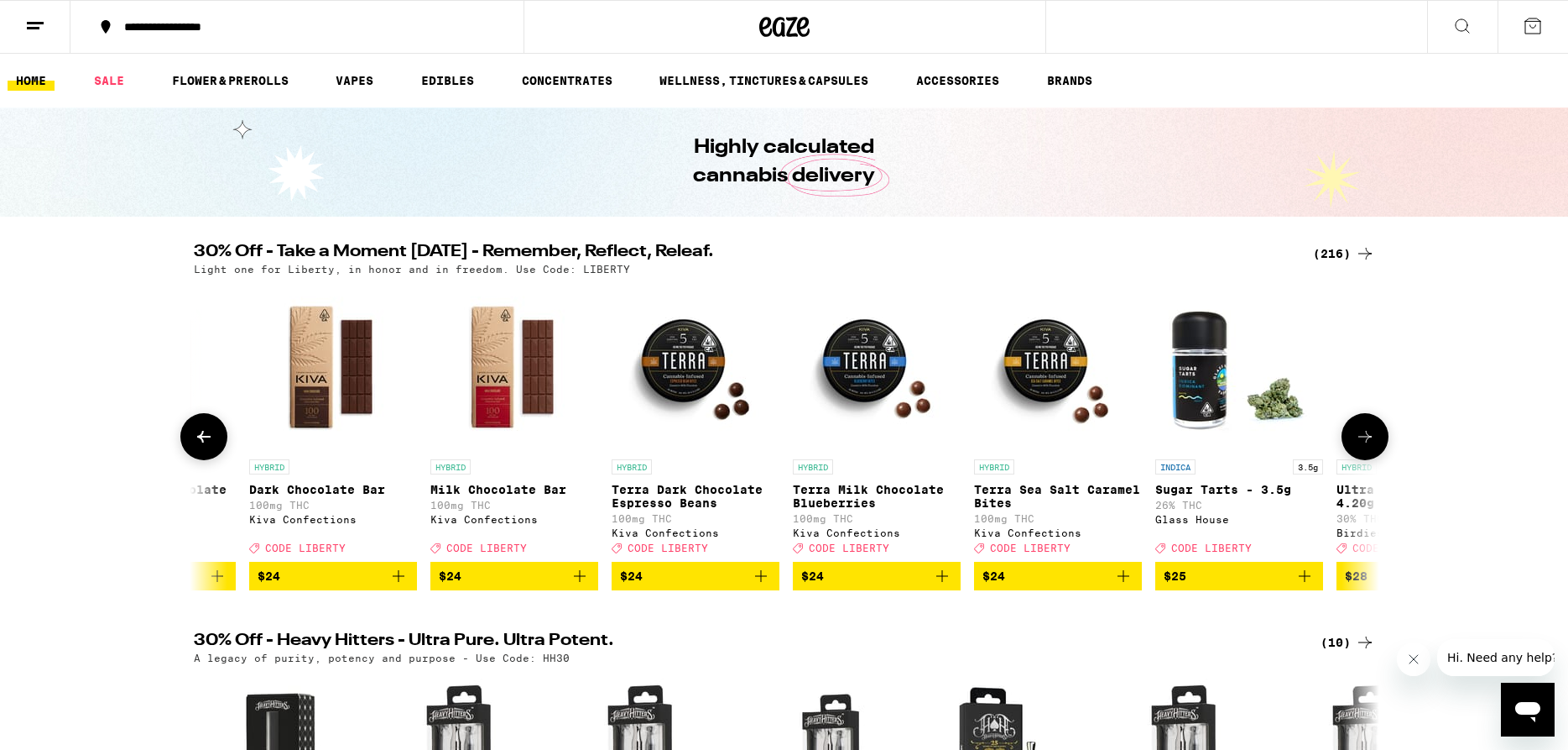
click at [1369, 446] on icon at bounding box center [1365, 437] width 20 height 20
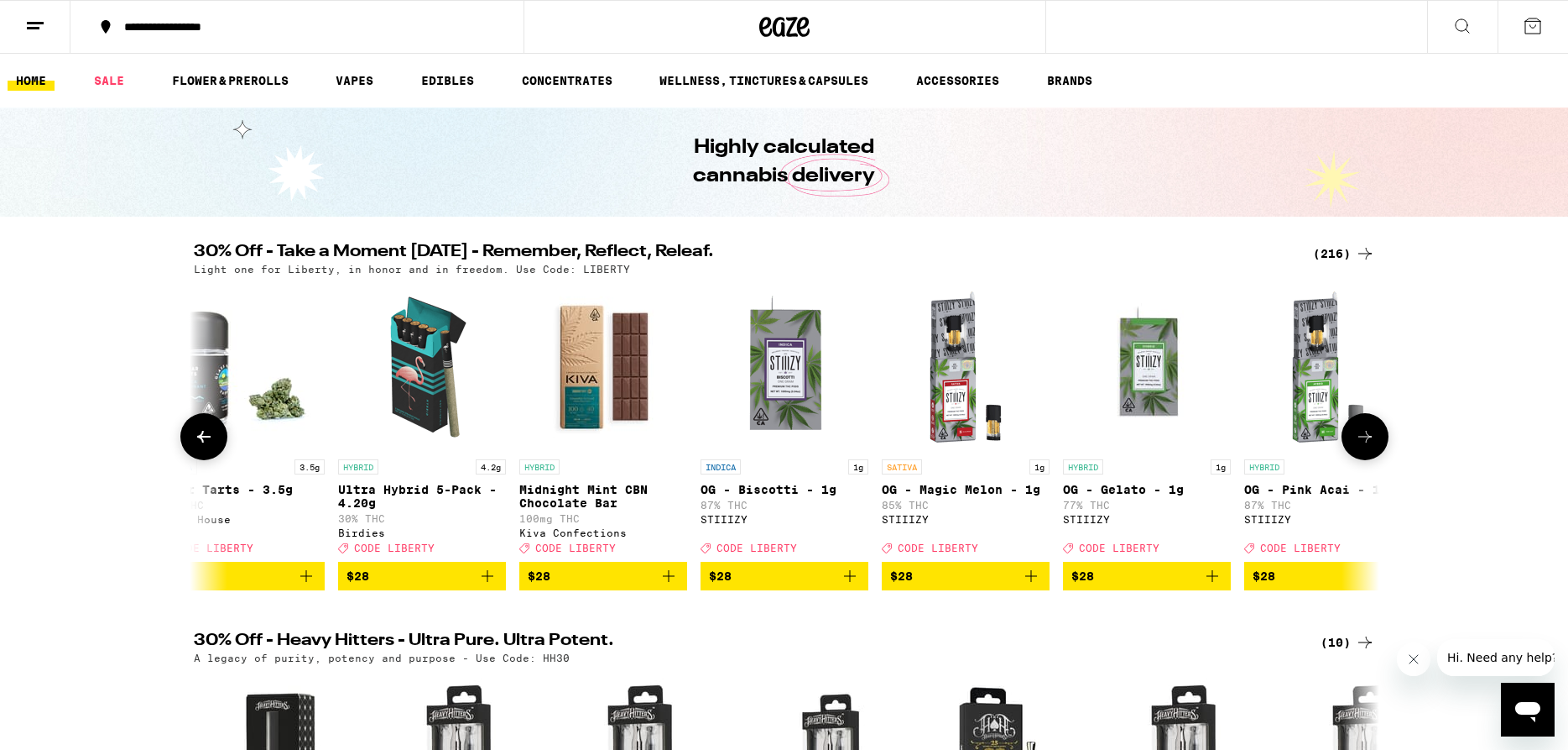
click at [1370, 446] on icon at bounding box center [1365, 437] width 20 height 20
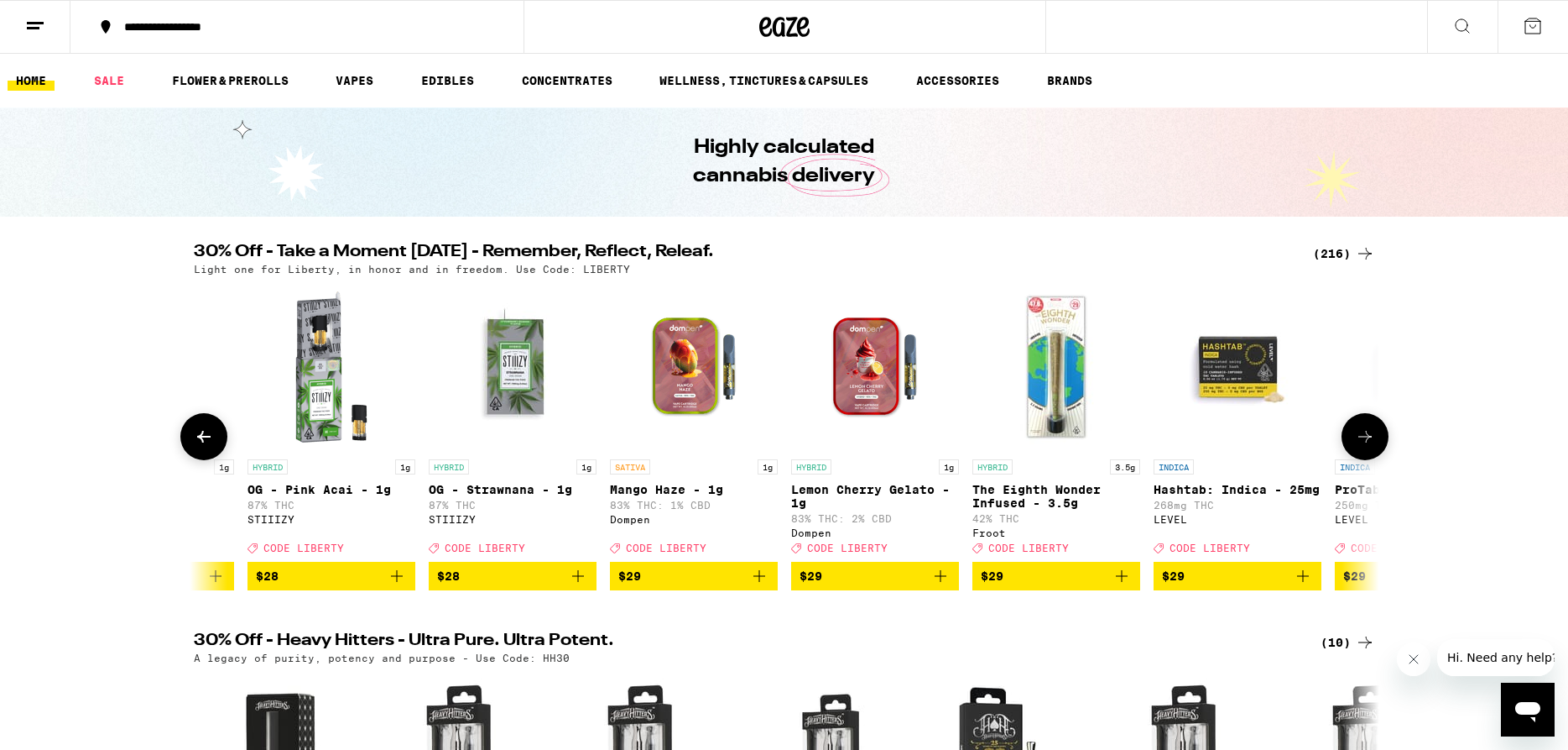
scroll to position [0, 22967]
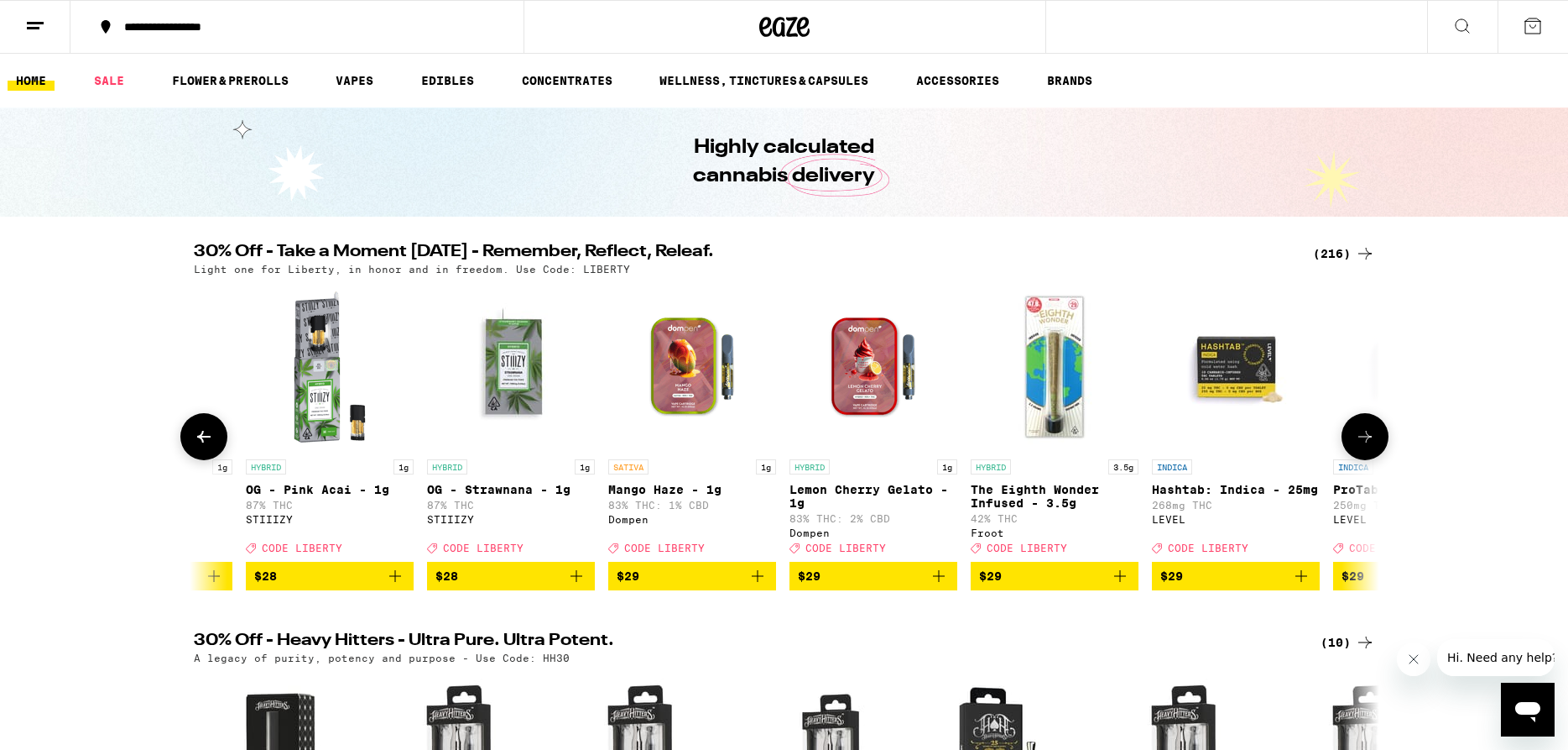
click at [1370, 446] on icon at bounding box center [1365, 437] width 20 height 20
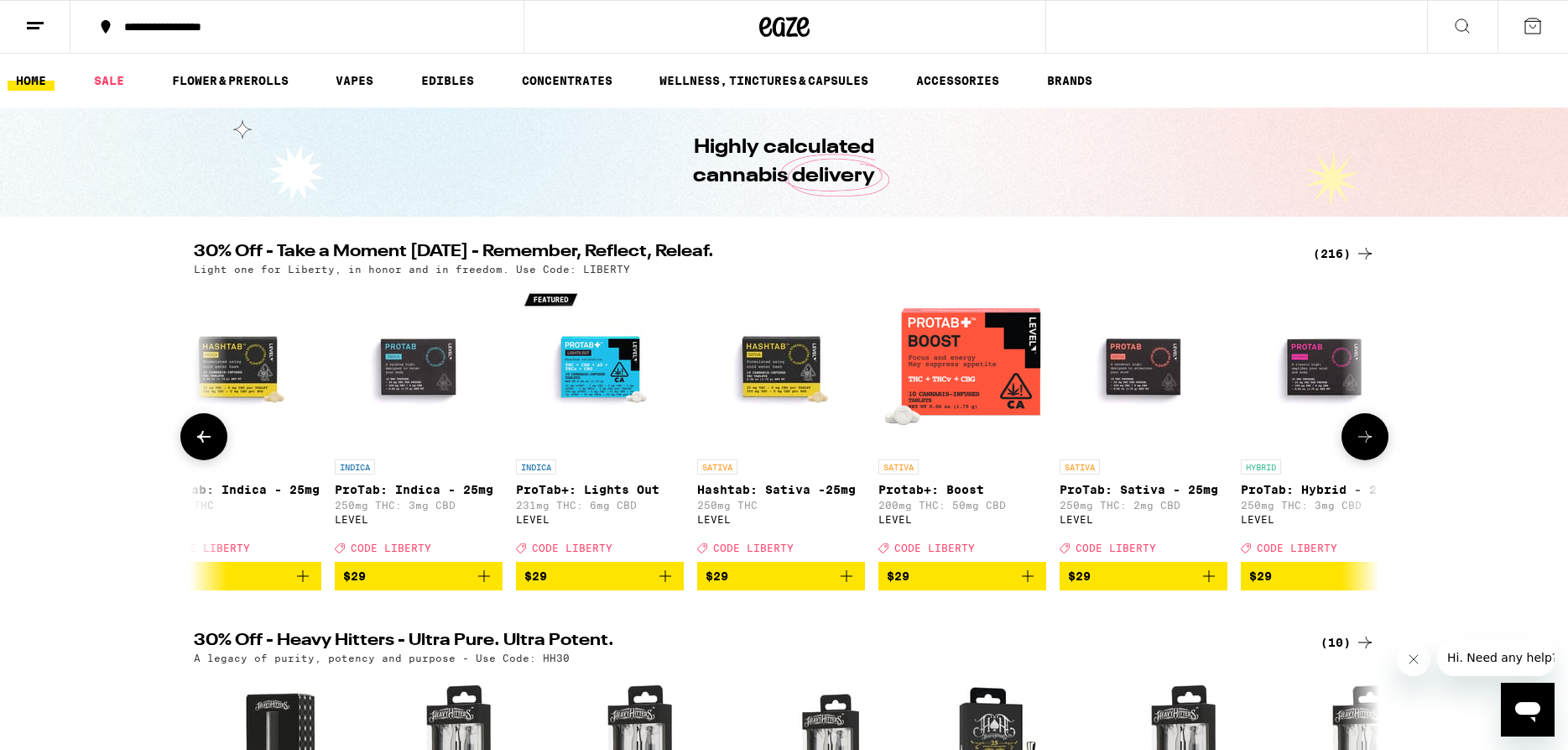
click at [1370, 446] on icon at bounding box center [1365, 437] width 20 height 20
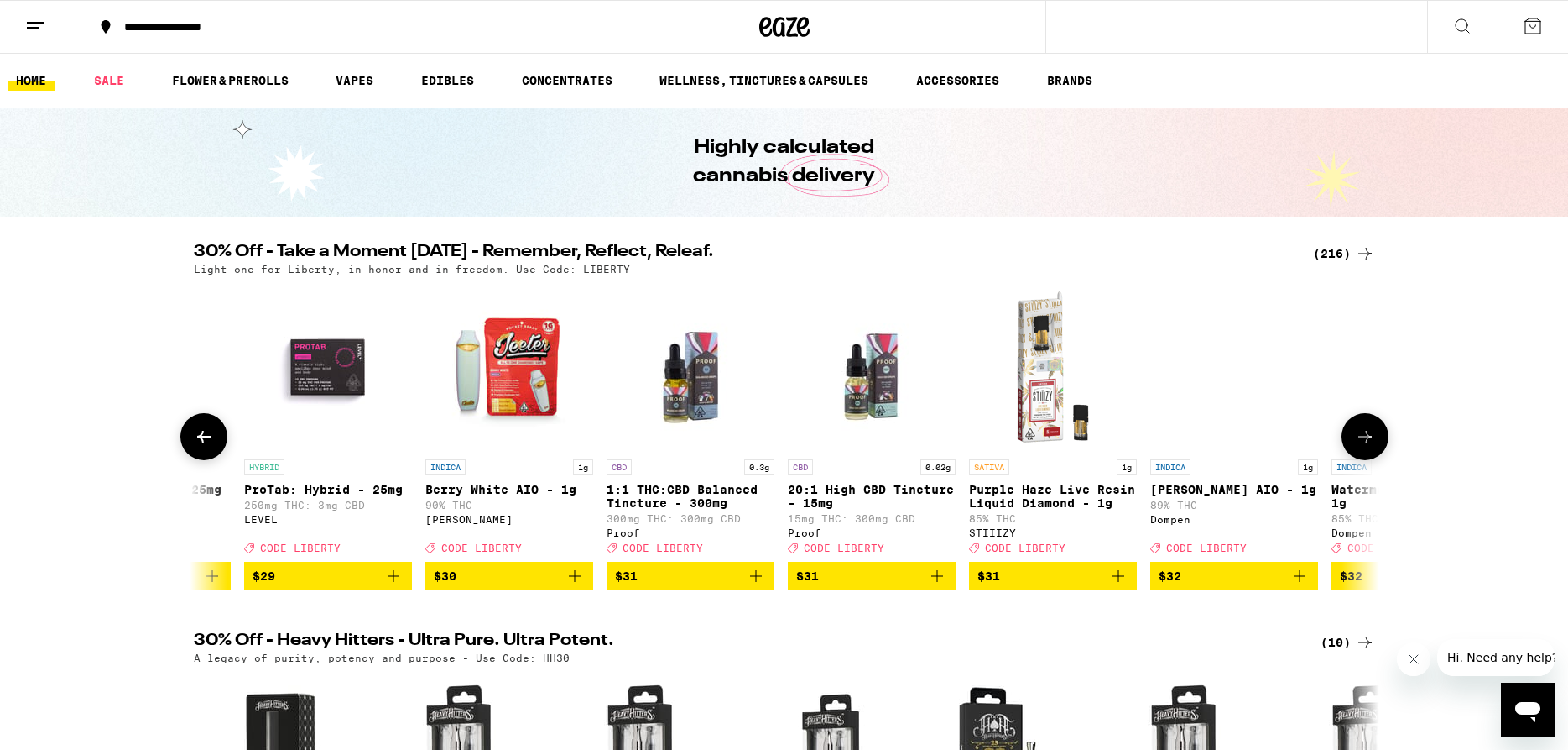
scroll to position [0, 24965]
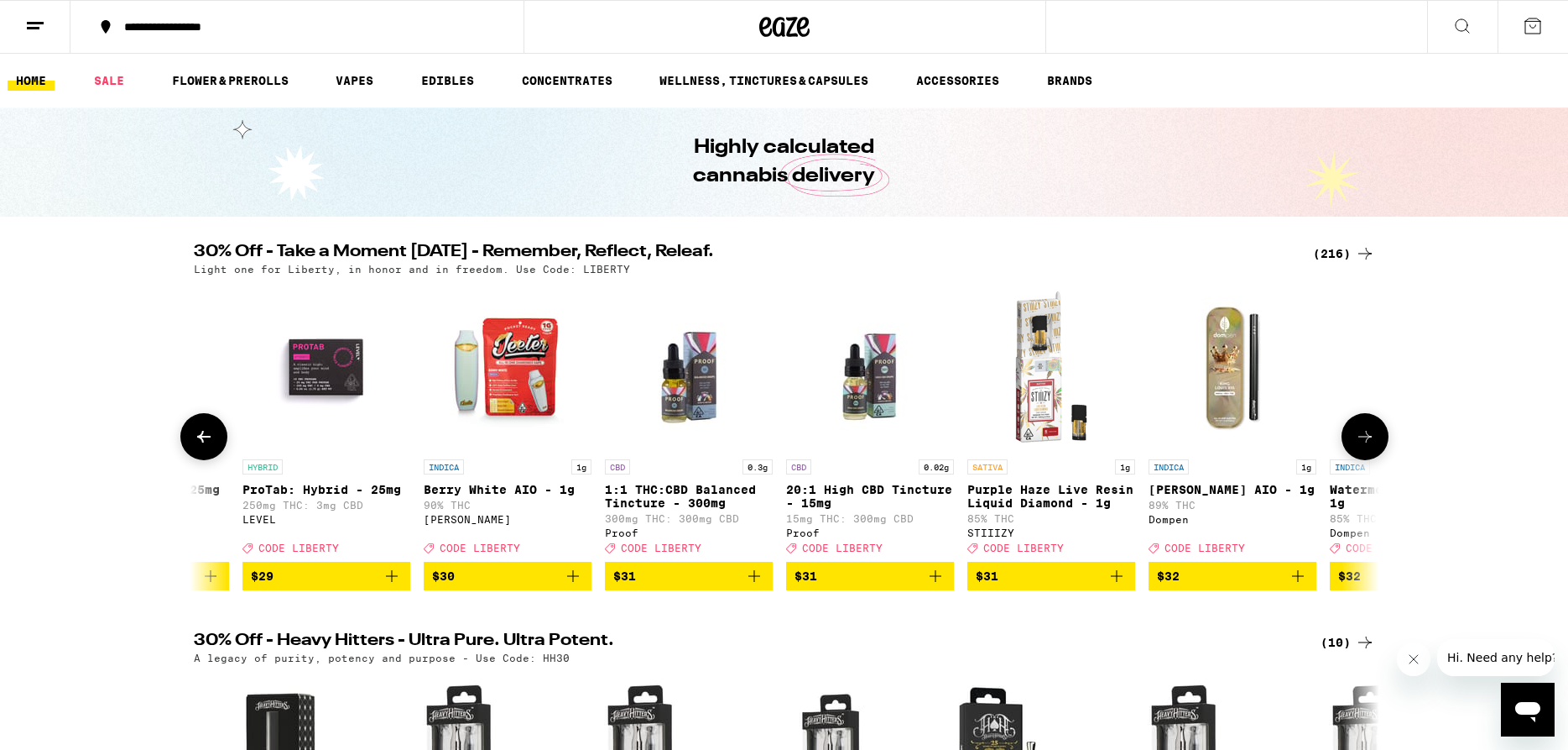
click at [1370, 446] on icon at bounding box center [1365, 437] width 20 height 20
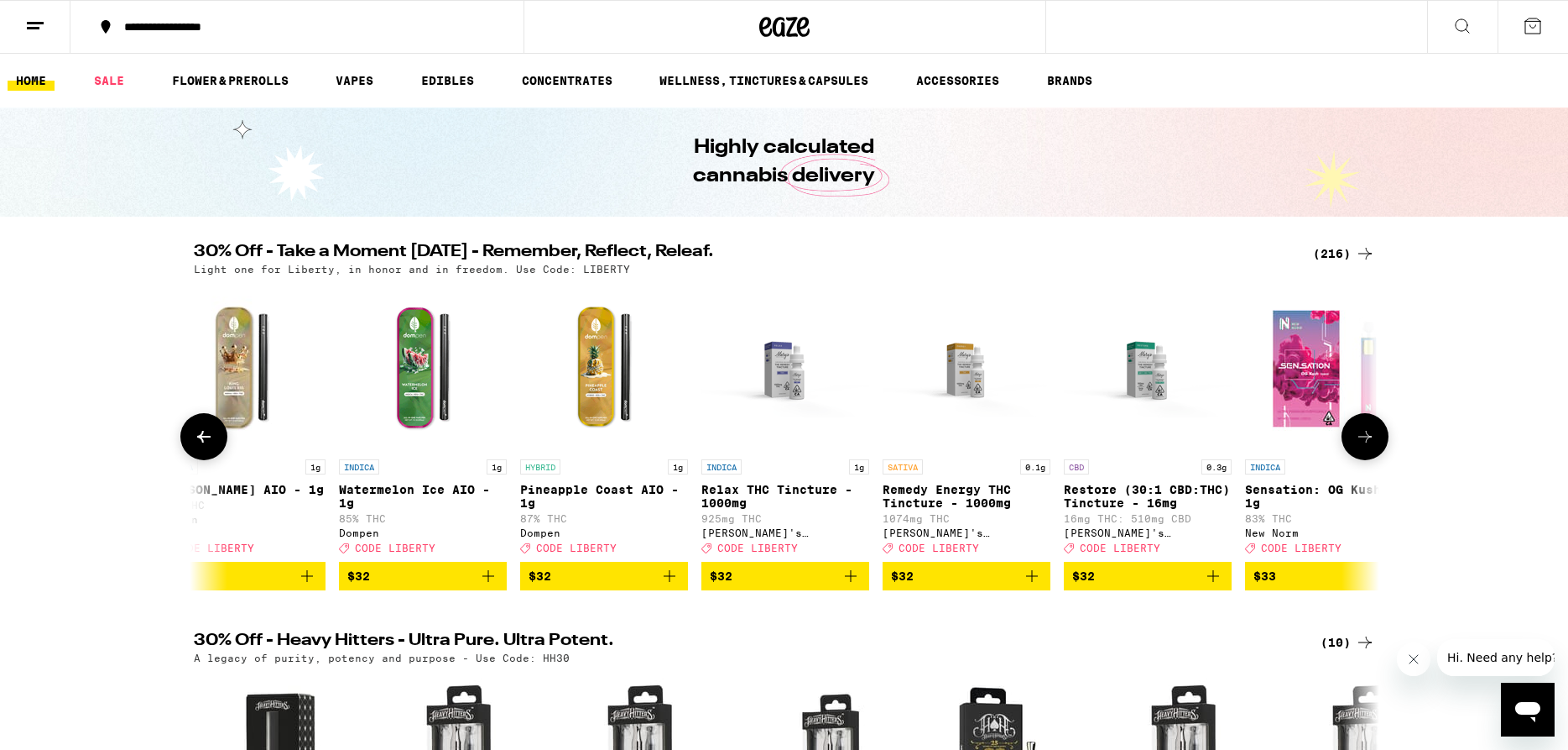
scroll to position [0, 25964]
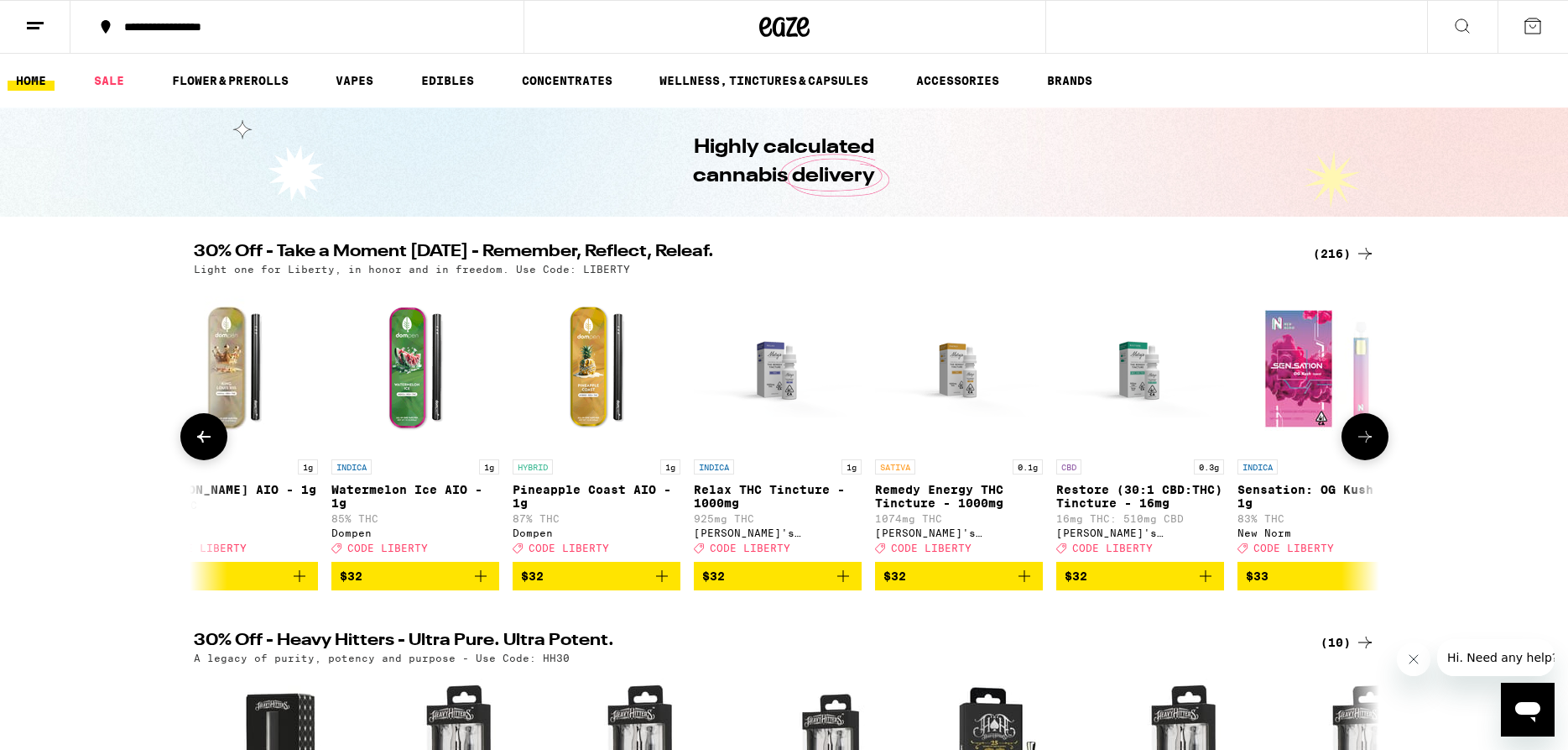
click at [1370, 446] on icon at bounding box center [1365, 437] width 20 height 20
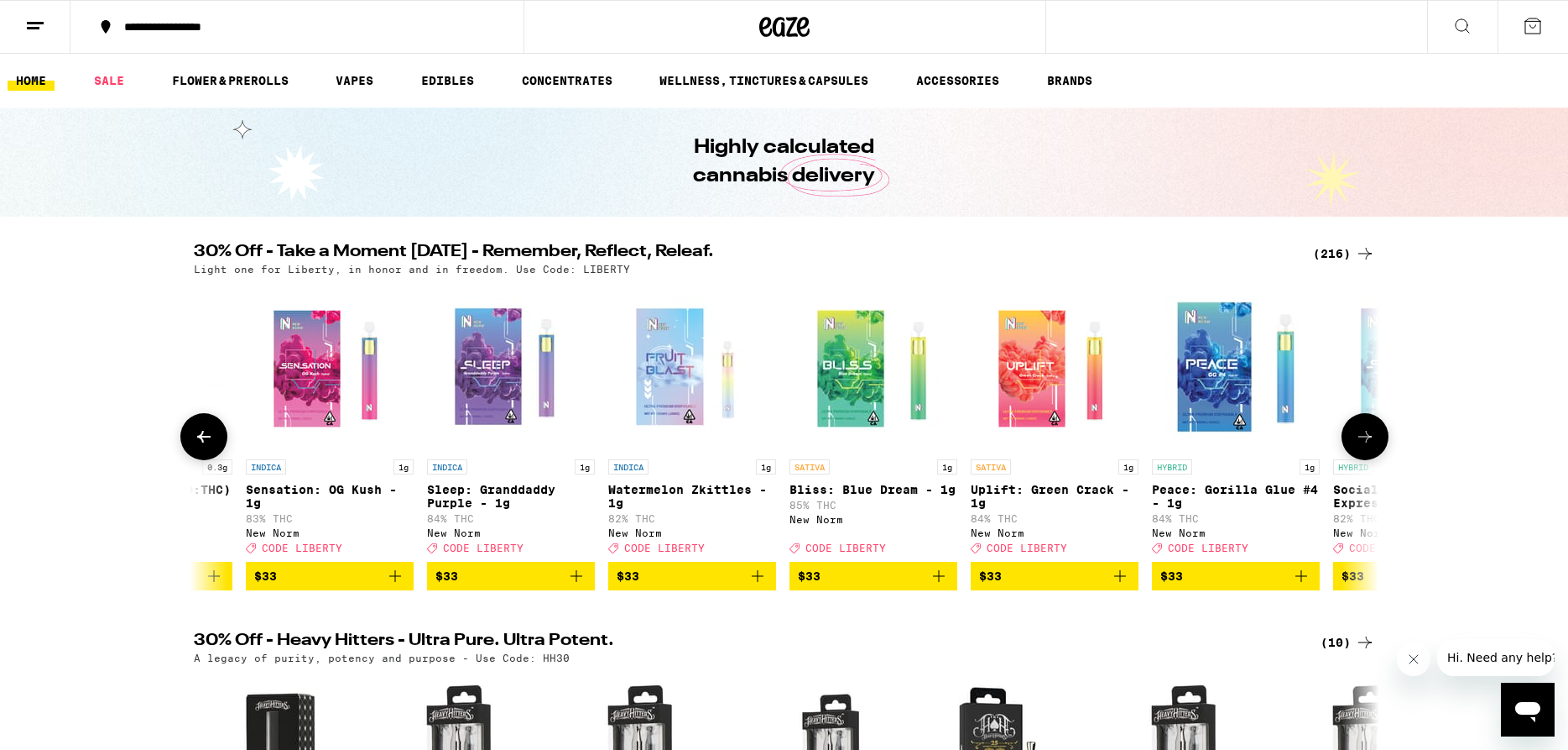
scroll to position [0, 26961]
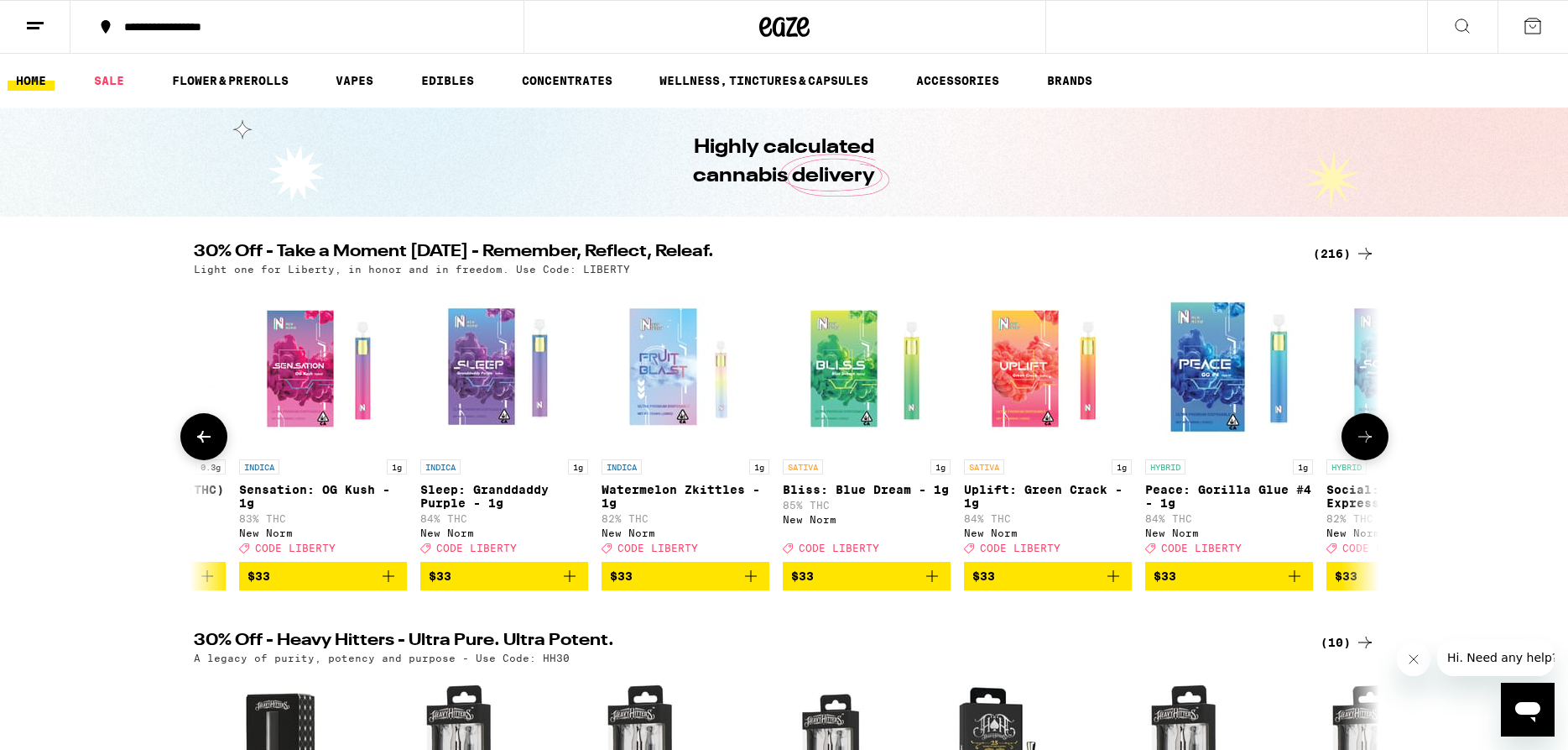
click at [1370, 446] on icon at bounding box center [1365, 437] width 20 height 20
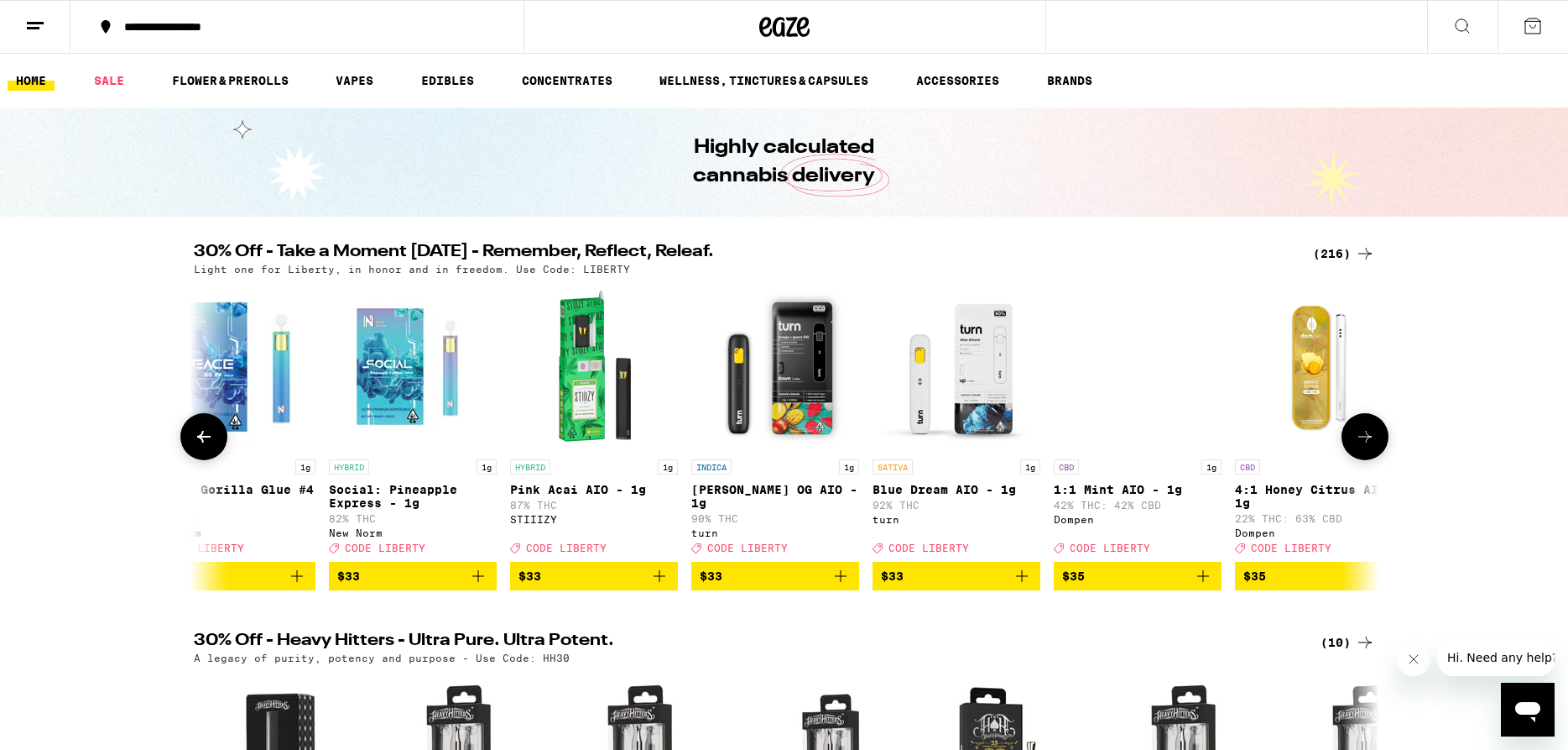
scroll to position [0, 27960]
click at [1370, 446] on icon at bounding box center [1365, 437] width 20 height 20
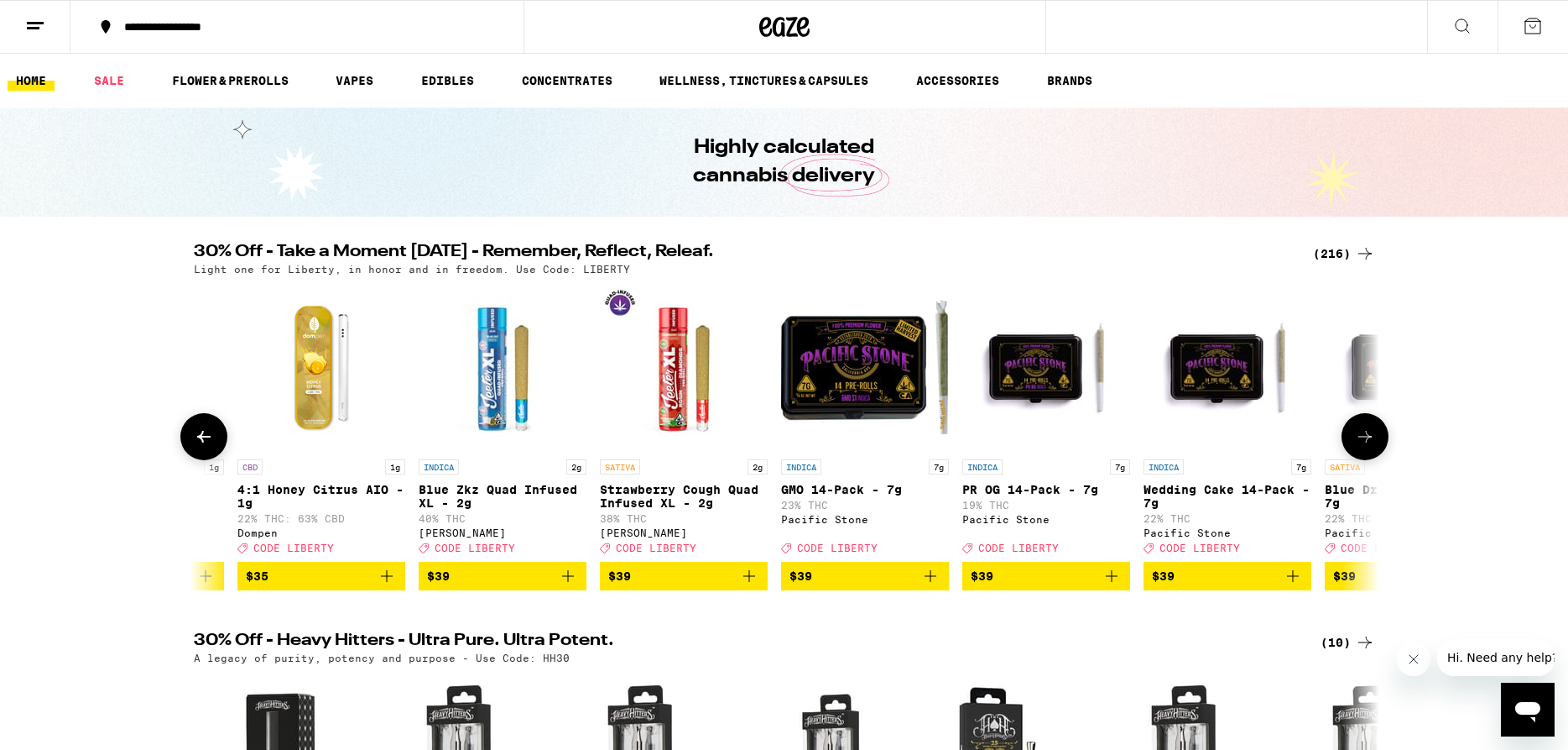
scroll to position [0, 28959]
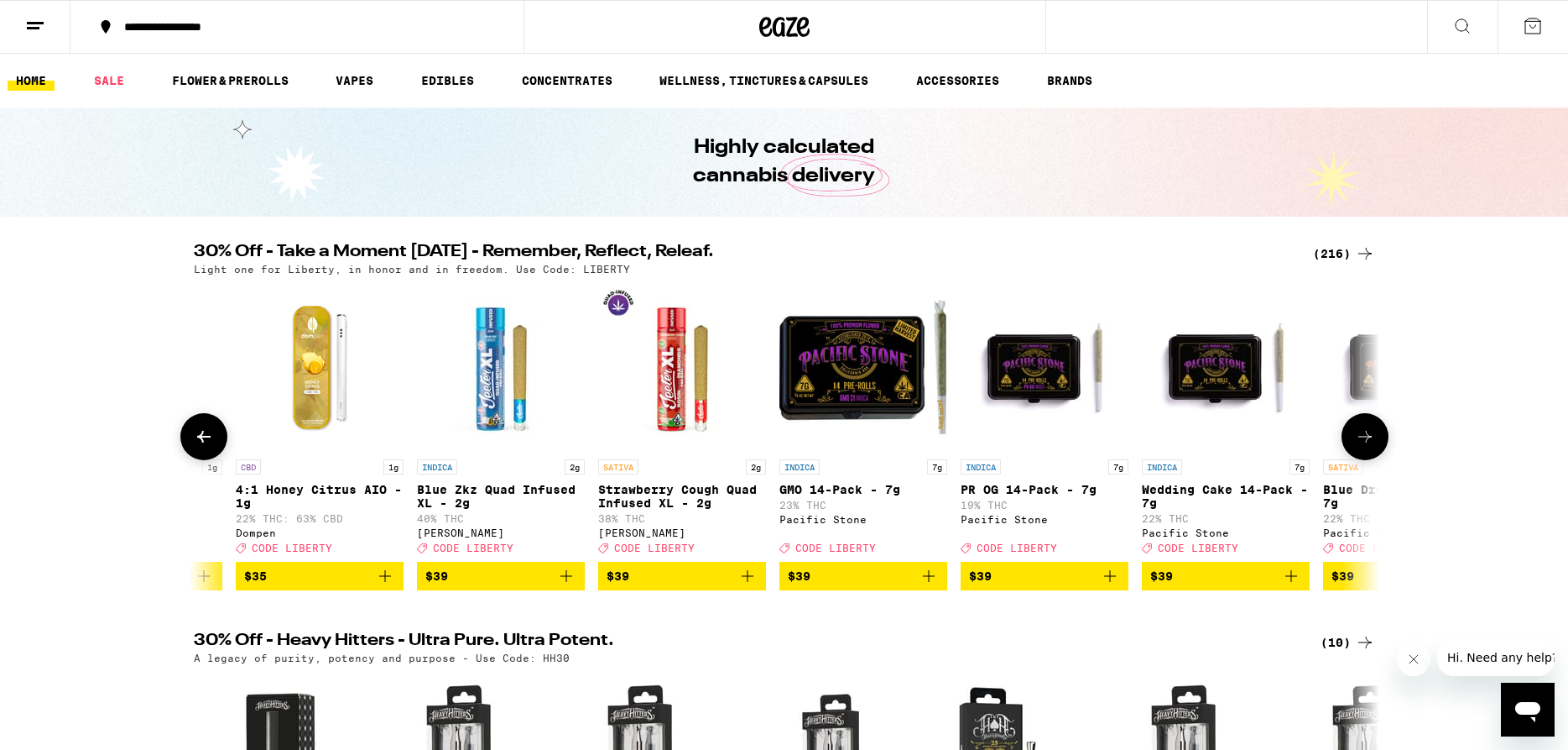
click at [1365, 446] on icon at bounding box center [1365, 437] width 20 height 20
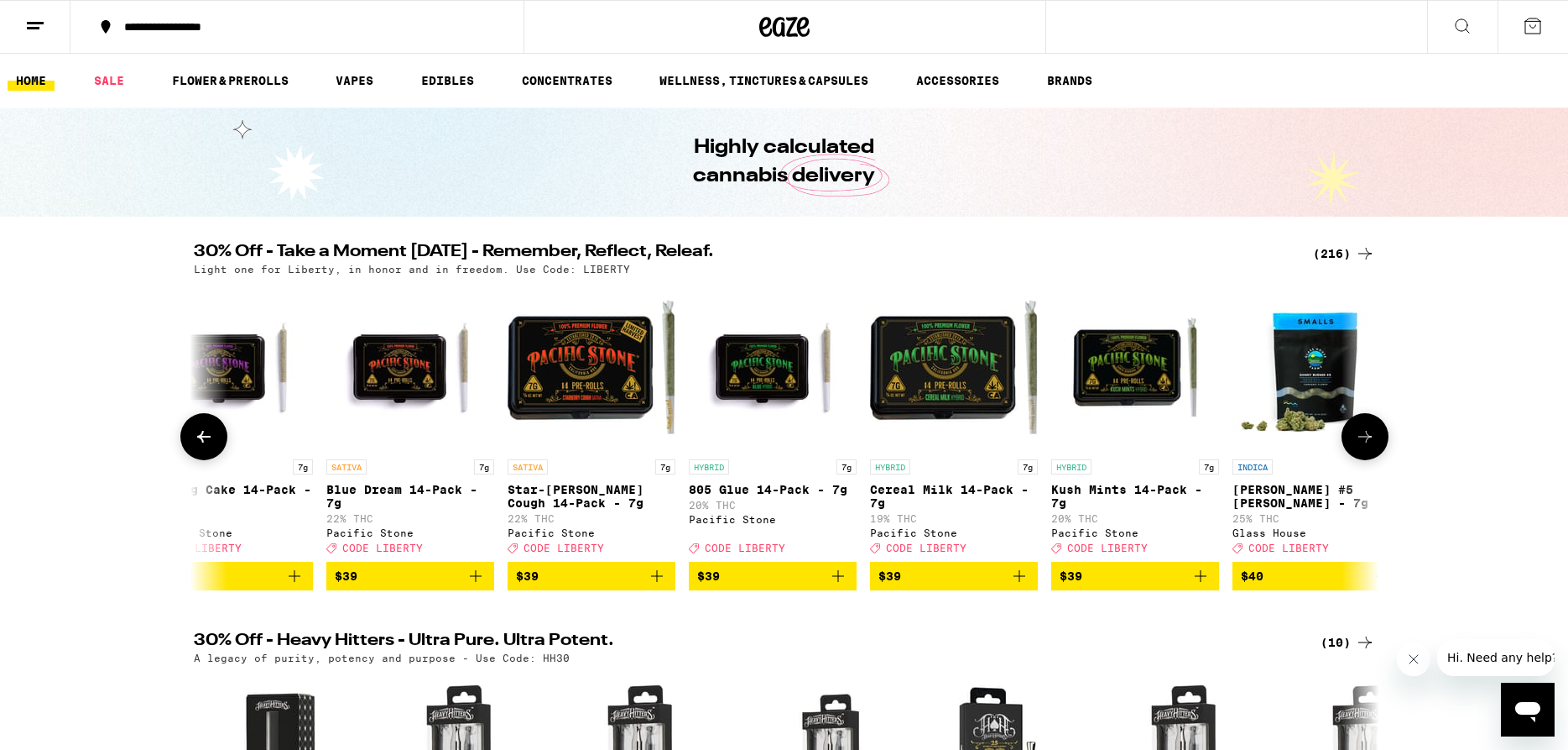
scroll to position [0, 29958]
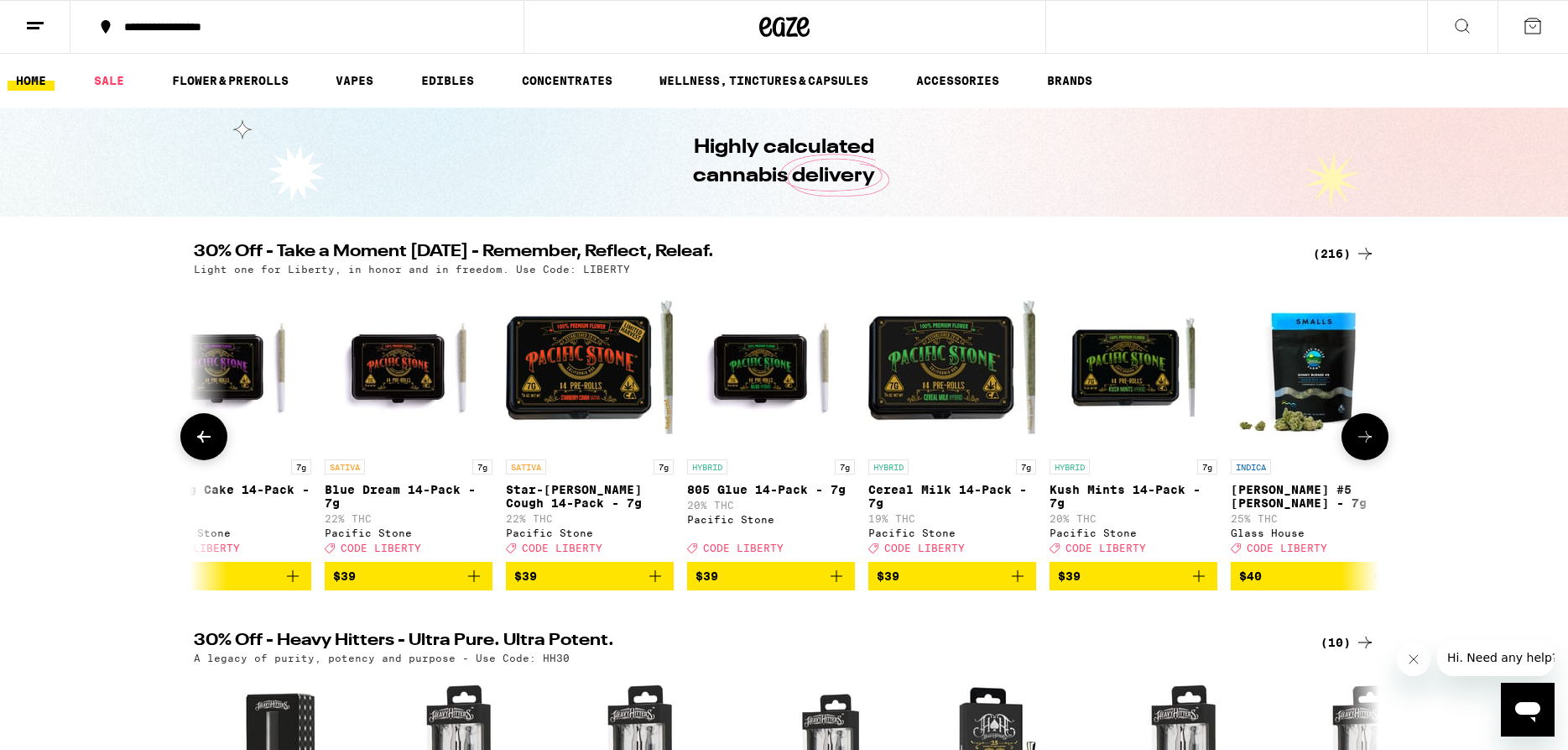
click at [1365, 446] on icon at bounding box center [1365, 437] width 20 height 20
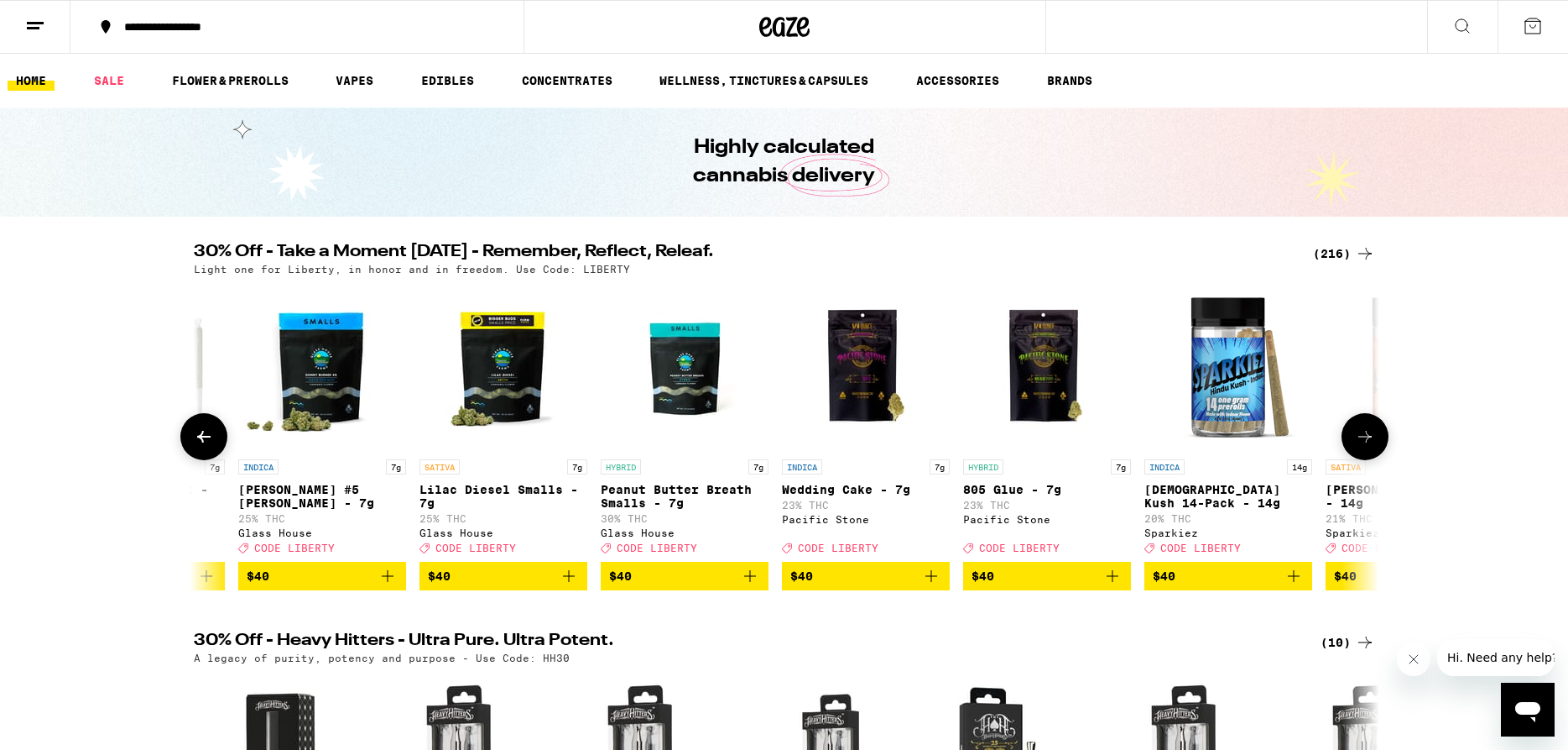
scroll to position [0, 30956]
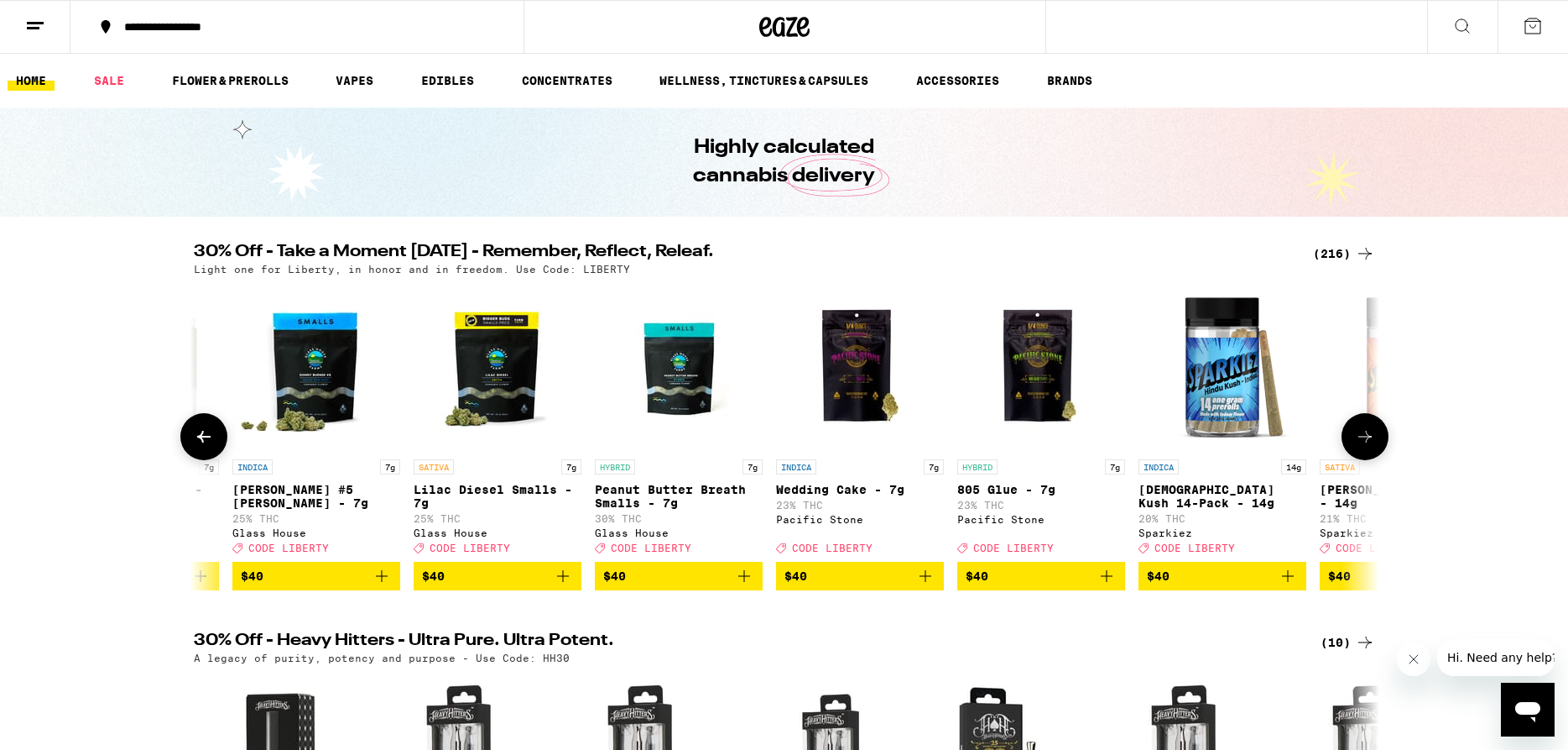
click at [1361, 456] on button at bounding box center [1365, 436] width 47 height 47
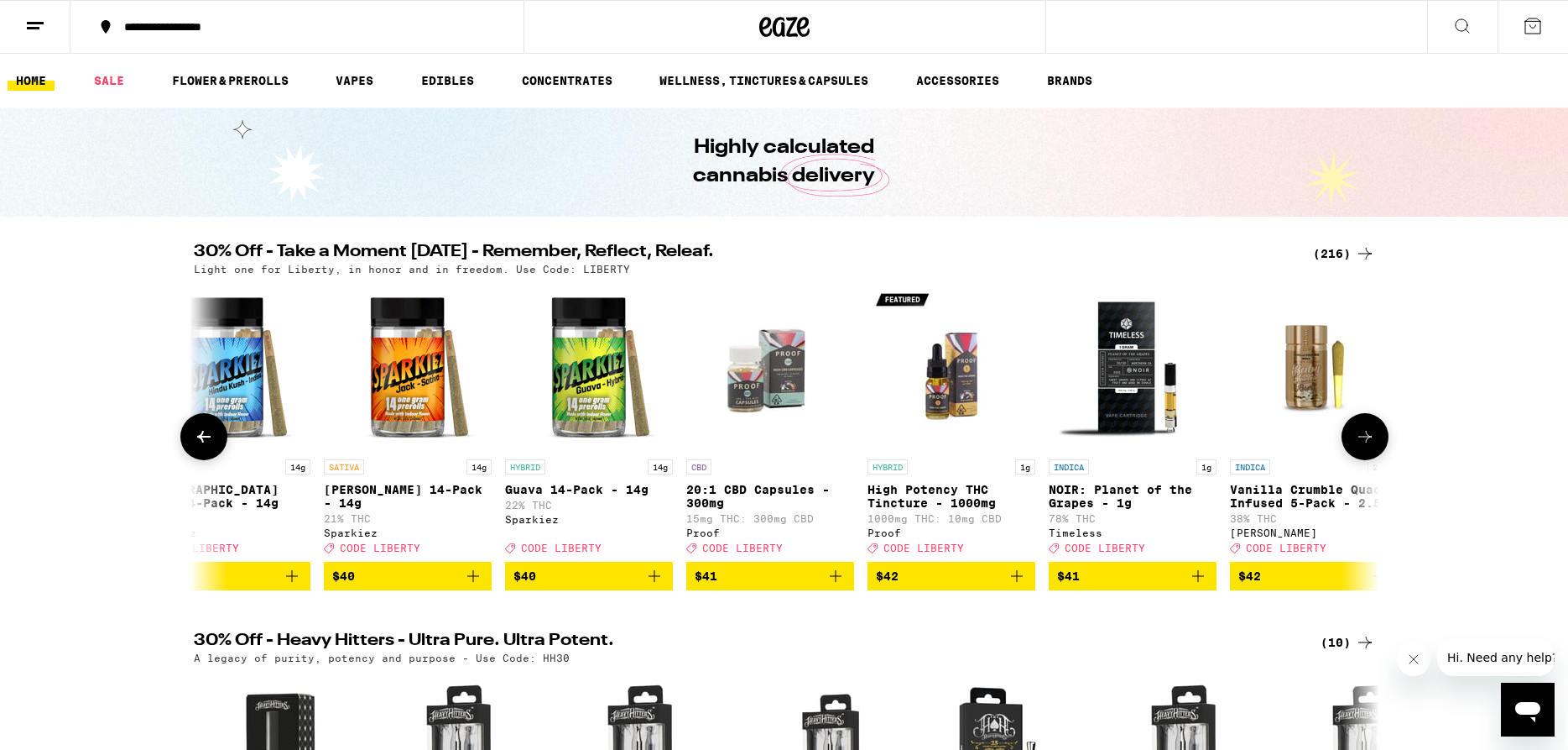
scroll to position [0, 31955]
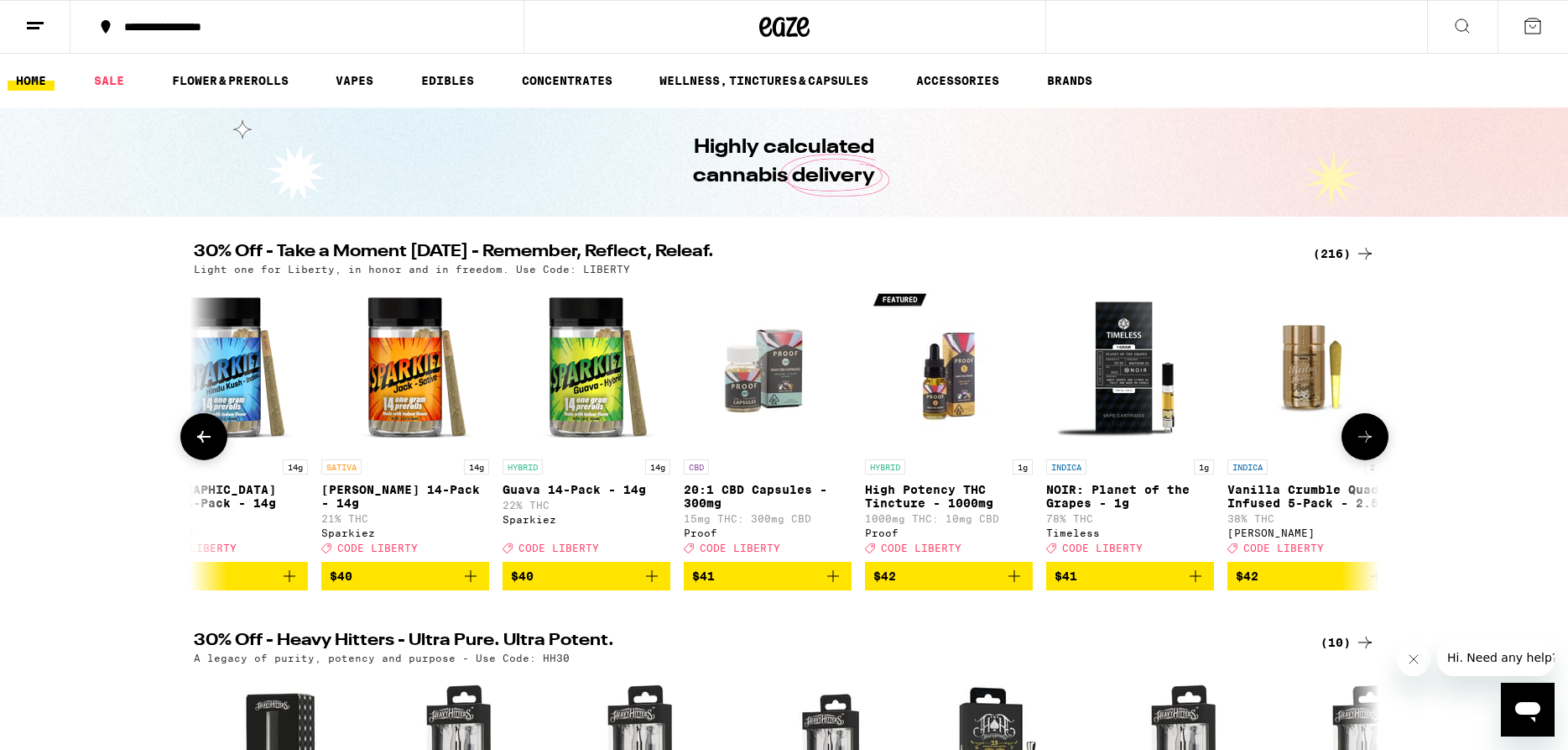
click at [1361, 457] on button at bounding box center [1365, 436] width 47 height 47
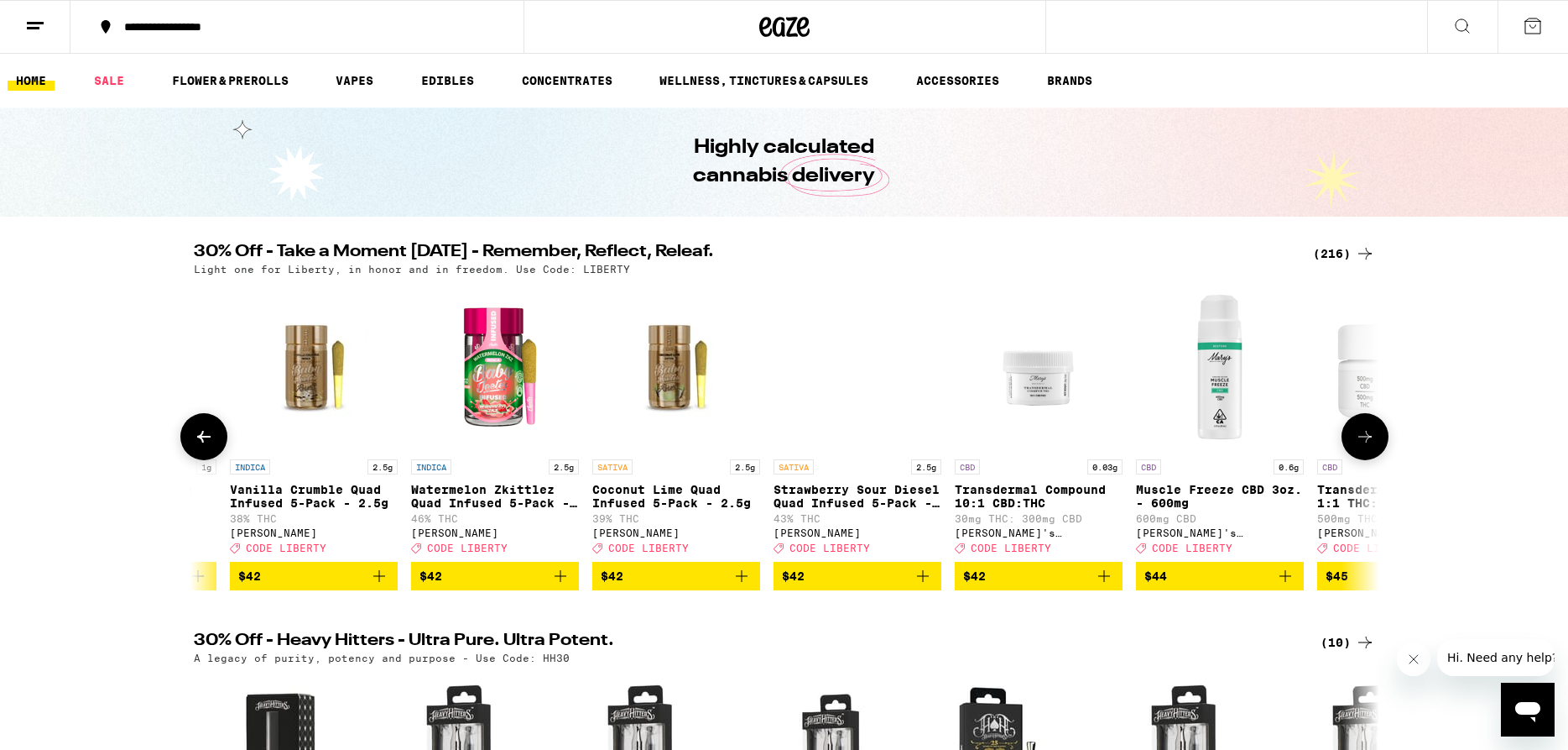
scroll to position [0, 32953]
click at [1361, 457] on button at bounding box center [1365, 436] width 47 height 47
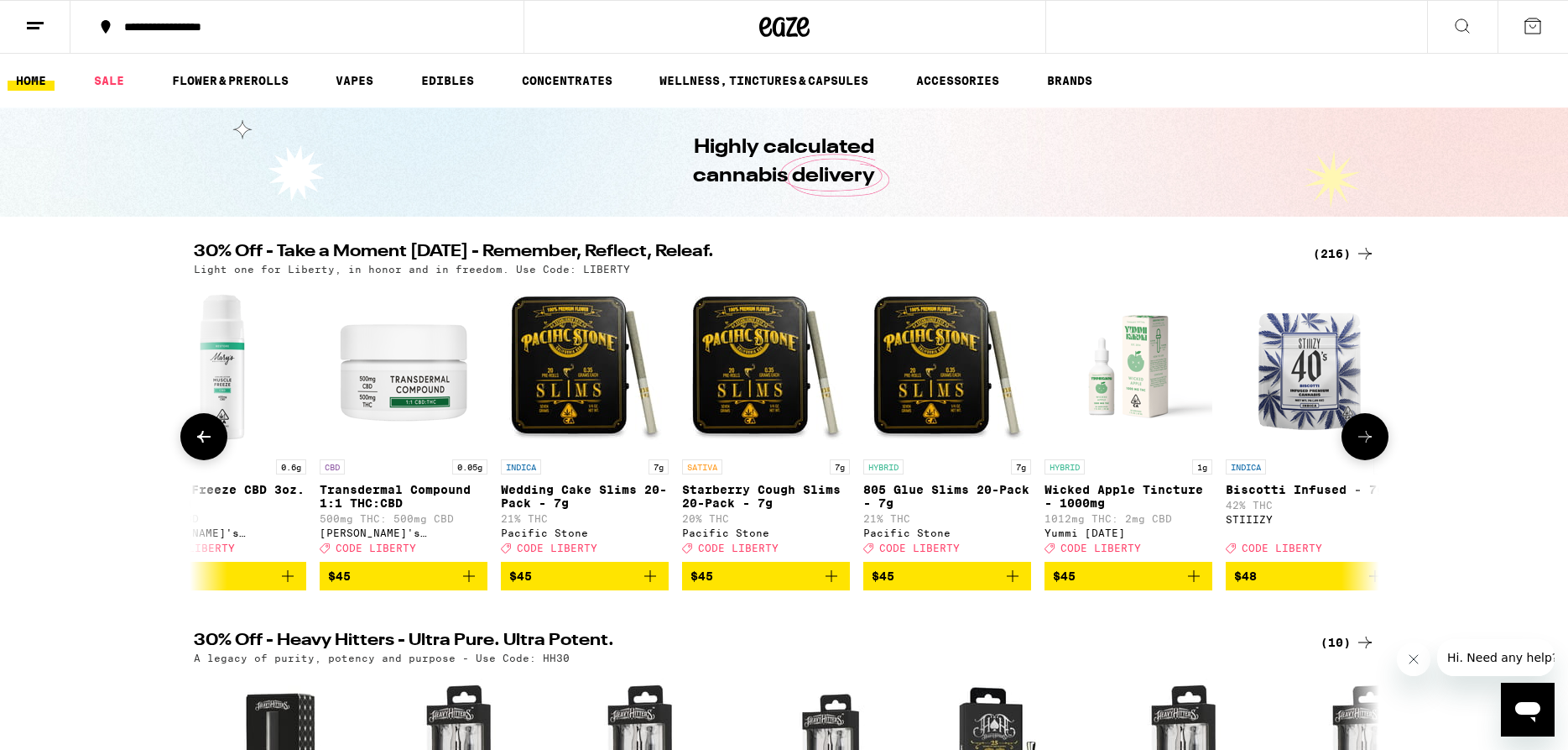
scroll to position [0, 33952]
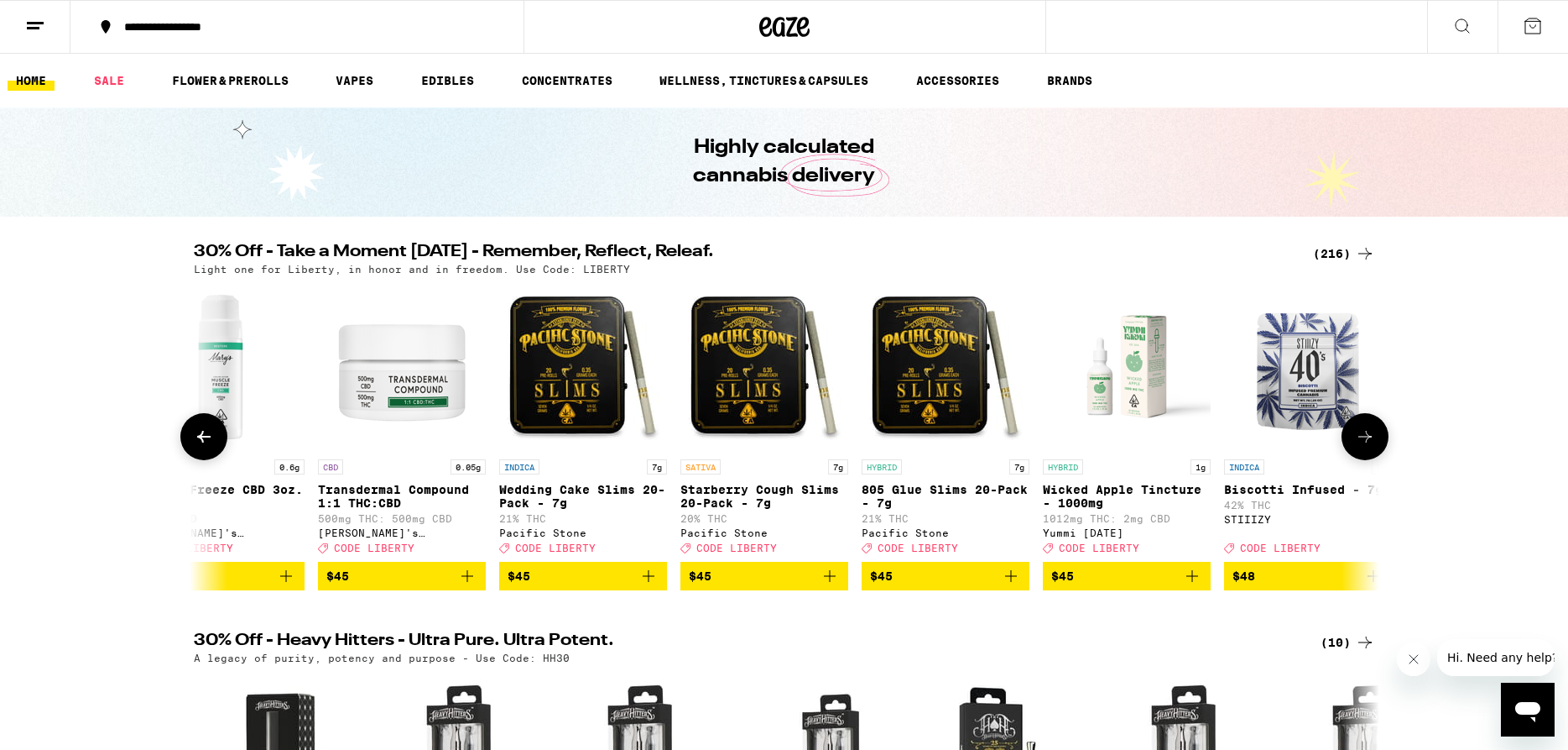
click at [1361, 446] on icon at bounding box center [1365, 437] width 20 height 20
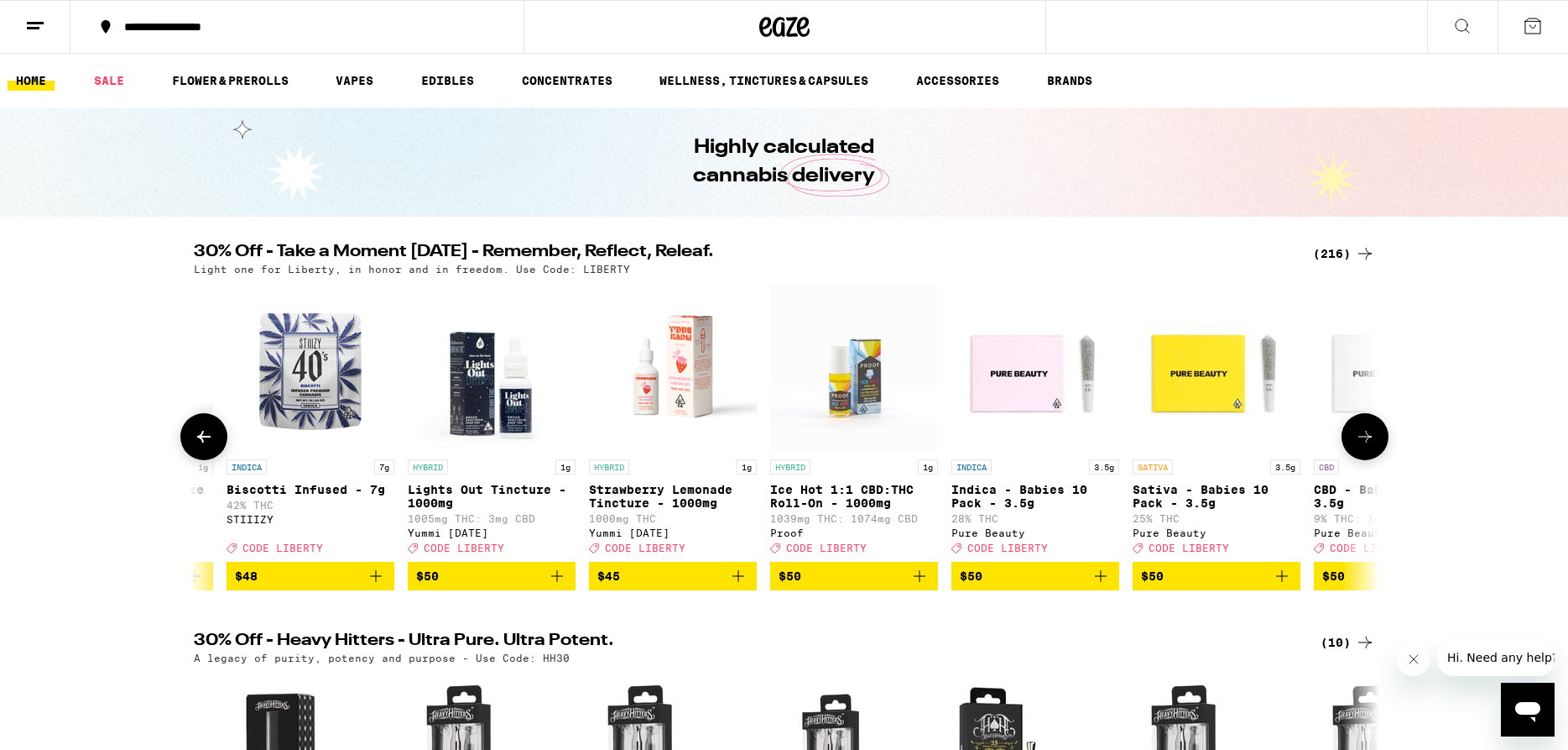
scroll to position [0, 34950]
click at [1361, 446] on icon at bounding box center [1365, 437] width 20 height 20
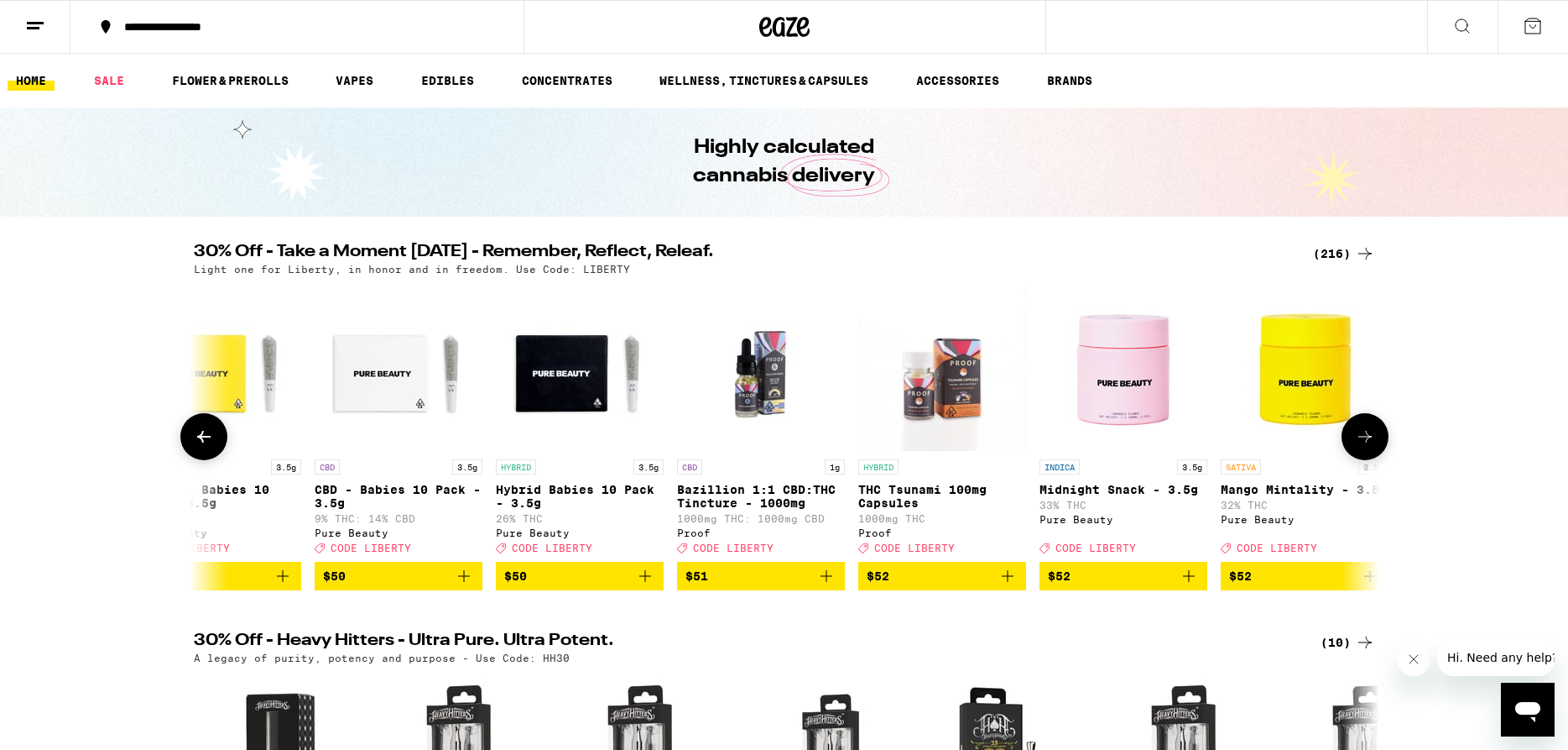
click at [1361, 446] on icon at bounding box center [1365, 437] width 20 height 20
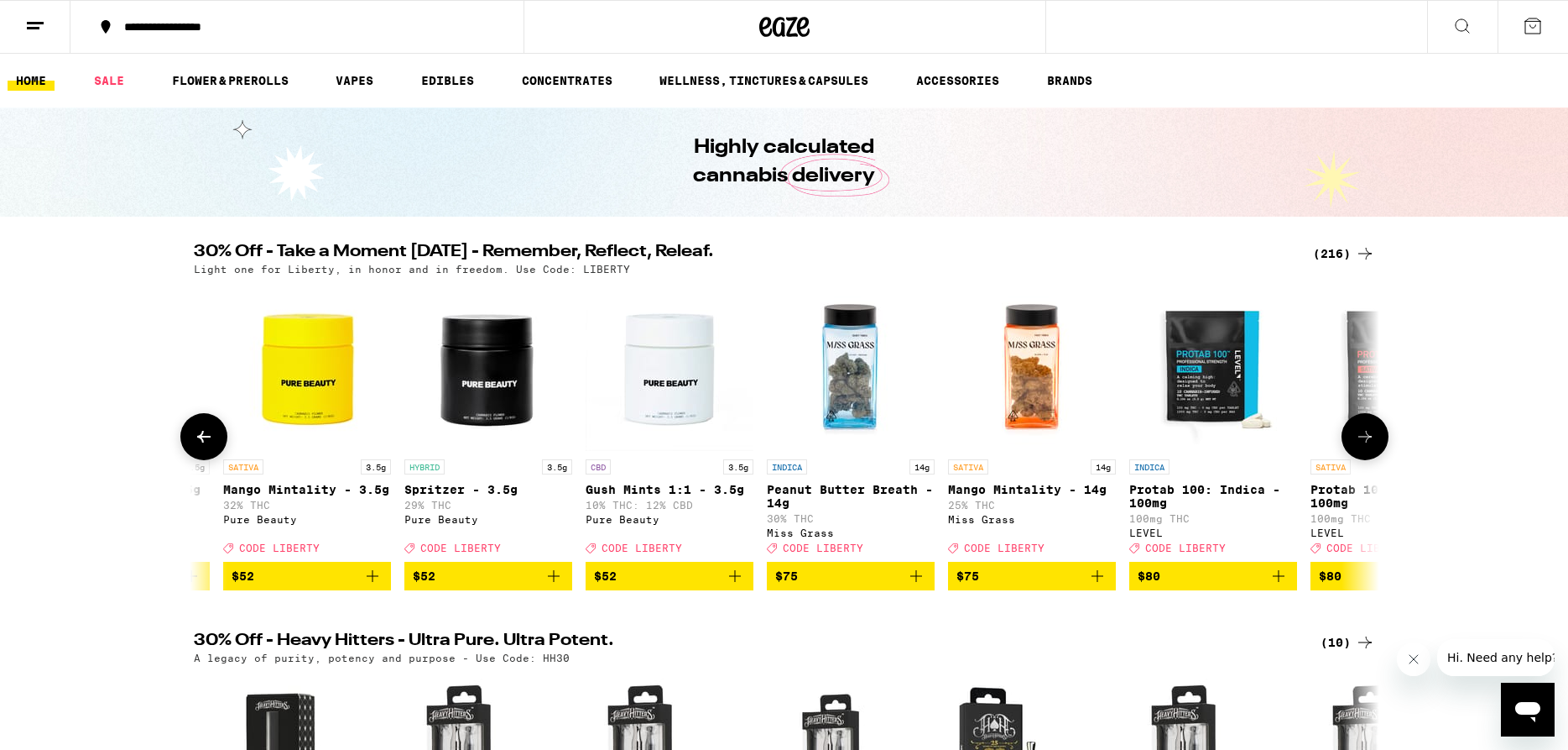
scroll to position [0, 36948]
click at [1361, 446] on icon at bounding box center [1365, 437] width 20 height 20
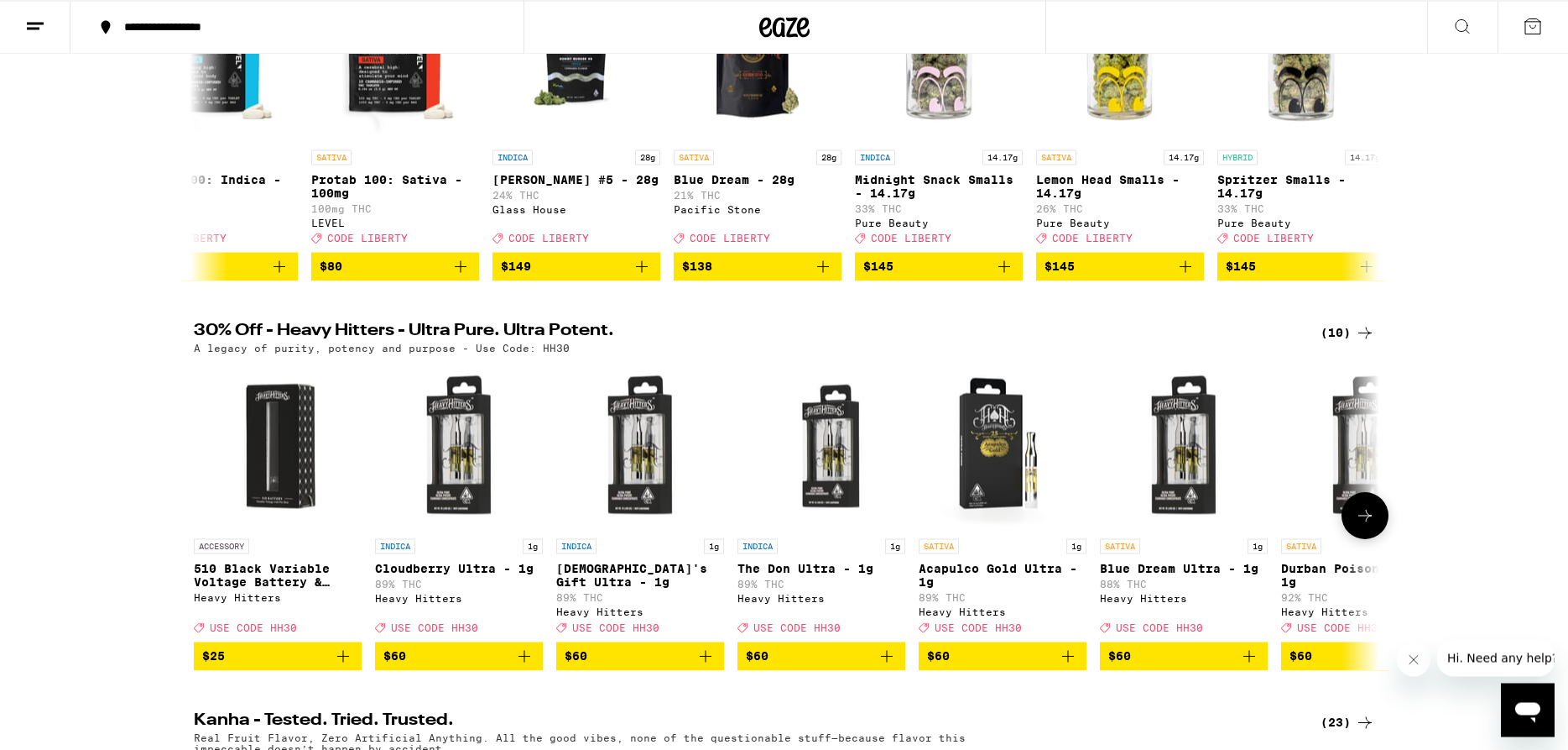
scroll to position [343, 0]
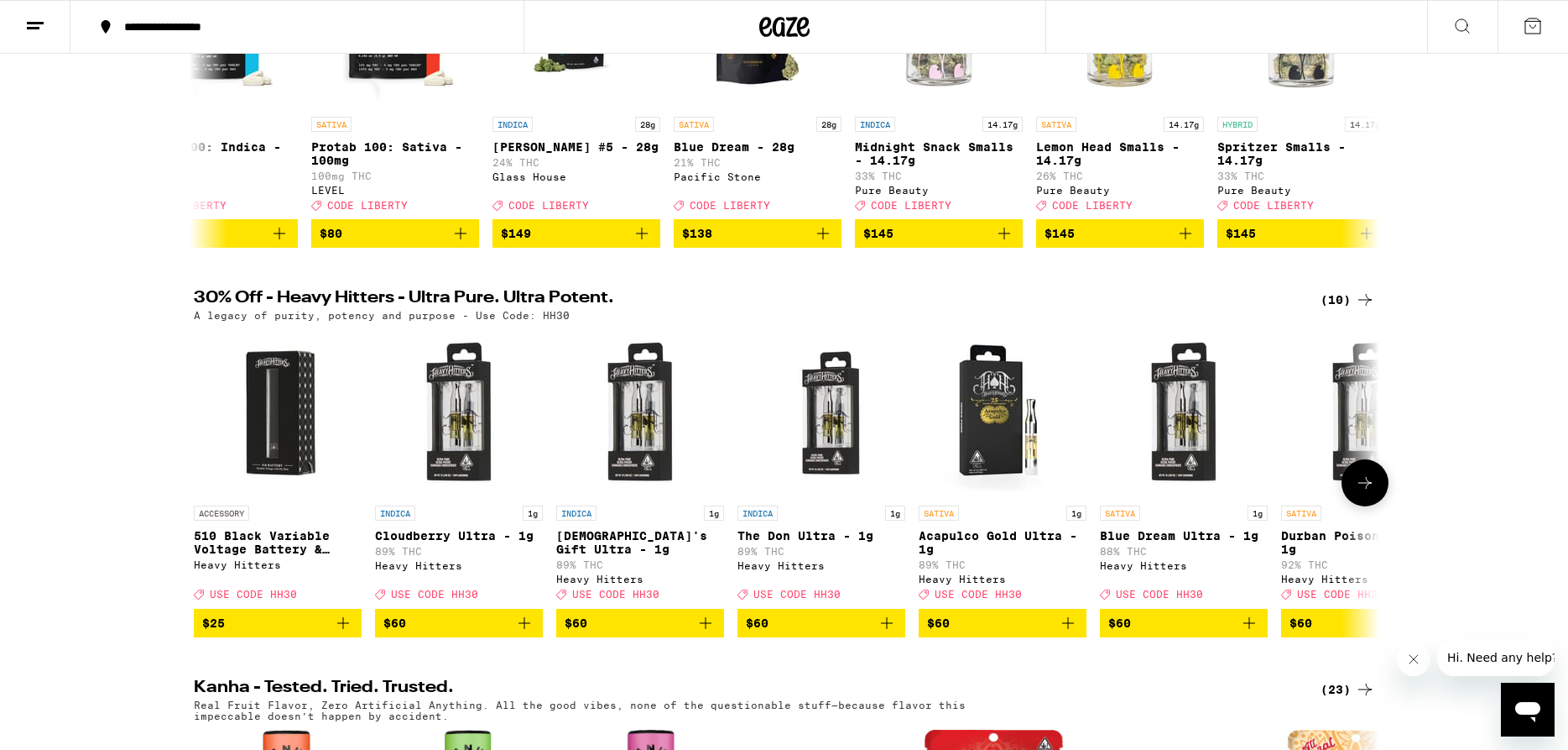
click at [1371, 493] on icon at bounding box center [1365, 482] width 20 height 20
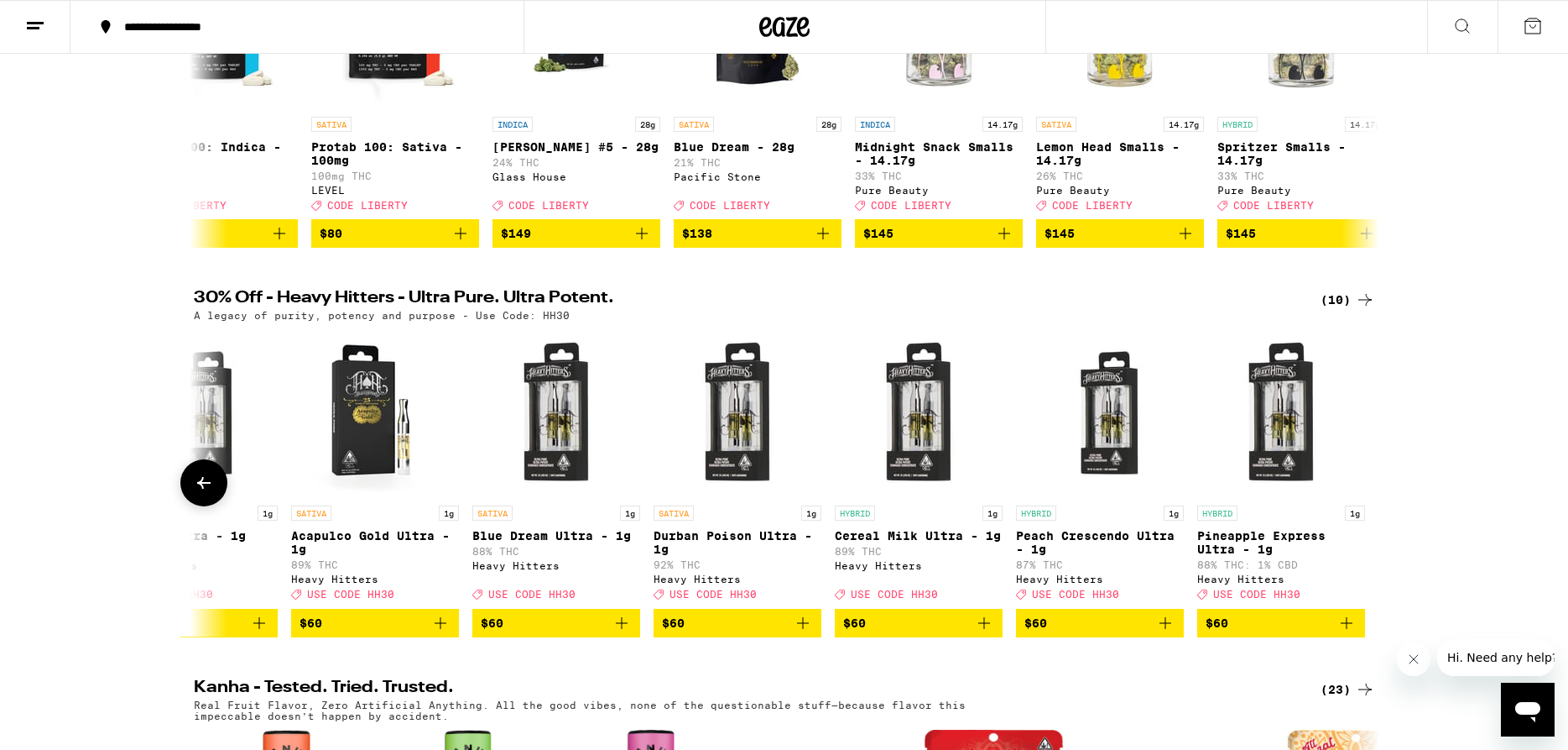
scroll to position [0, 631]
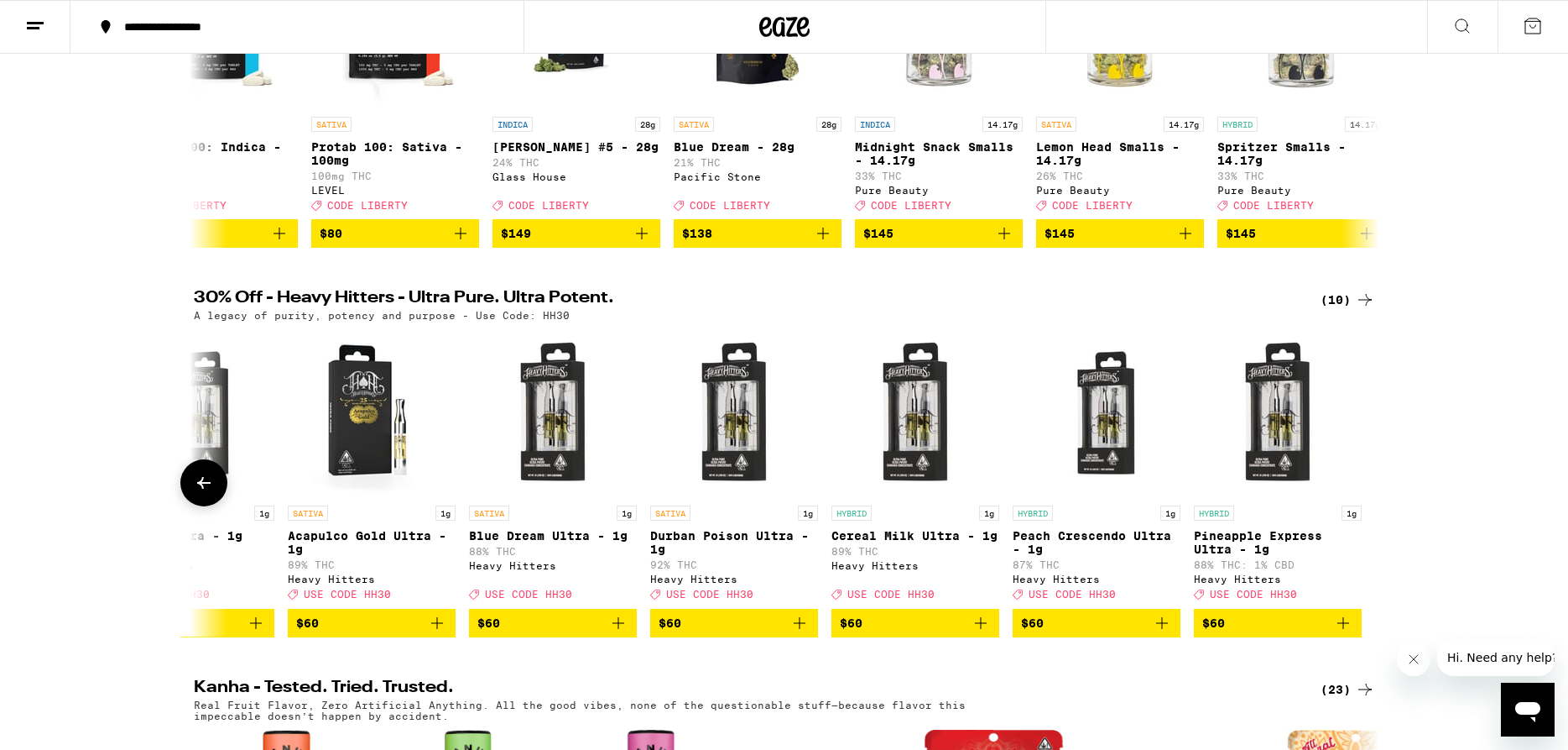
click at [1371, 505] on div at bounding box center [1365, 482] width 47 height 47
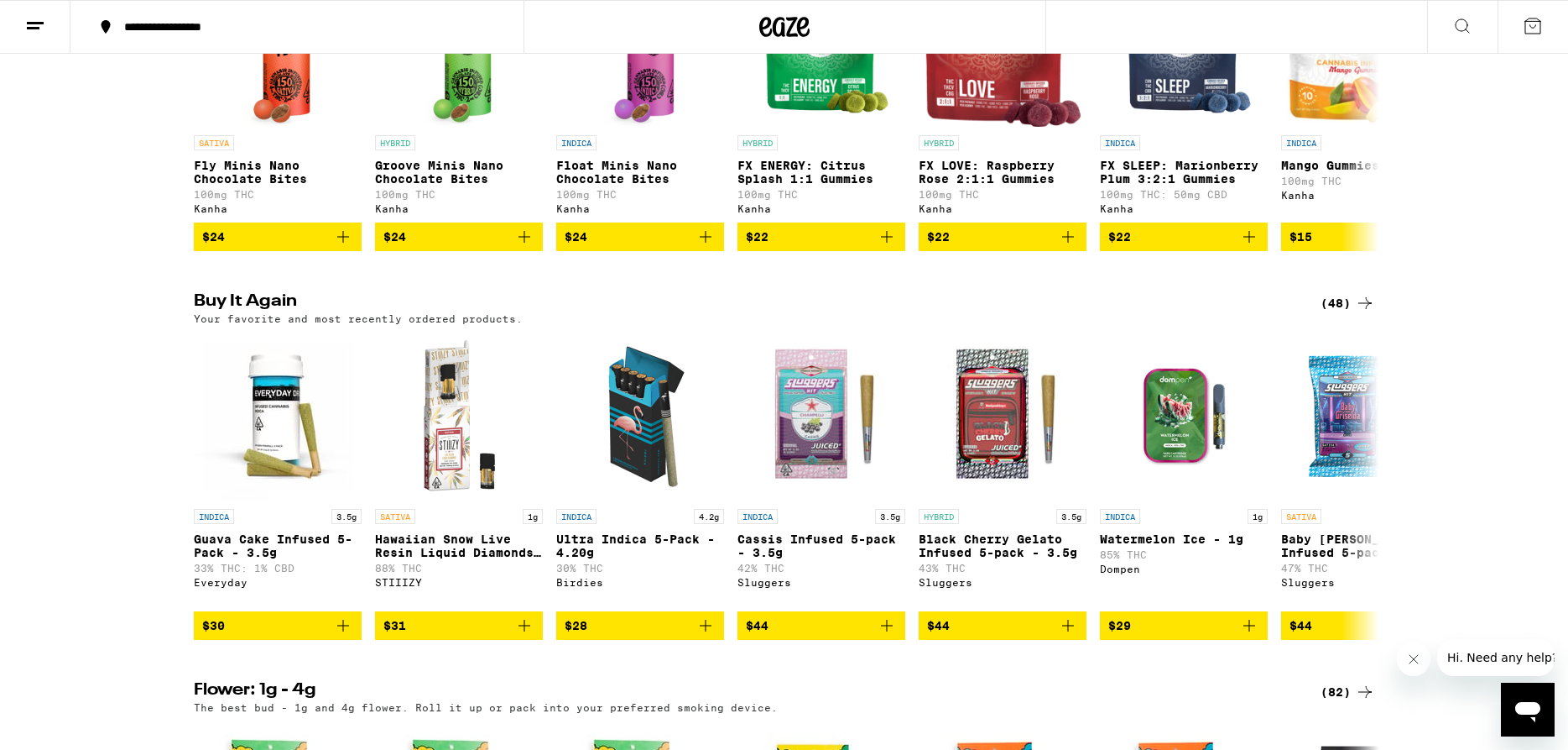
scroll to position [770, 0]
